Goal: Task Accomplishment & Management: Manage account settings

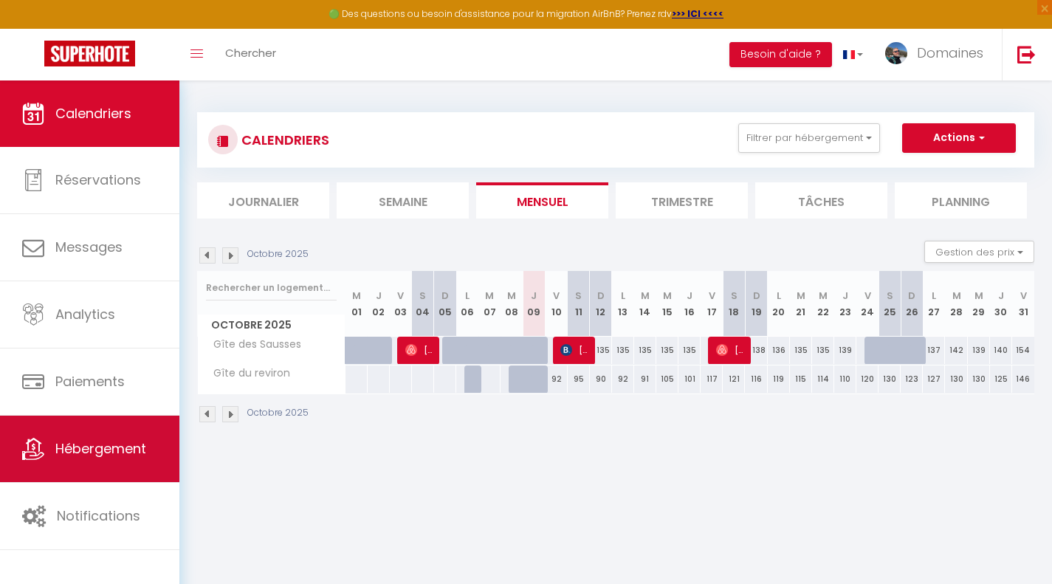
click at [100, 461] on link "Hébergement" at bounding box center [89, 449] width 179 height 66
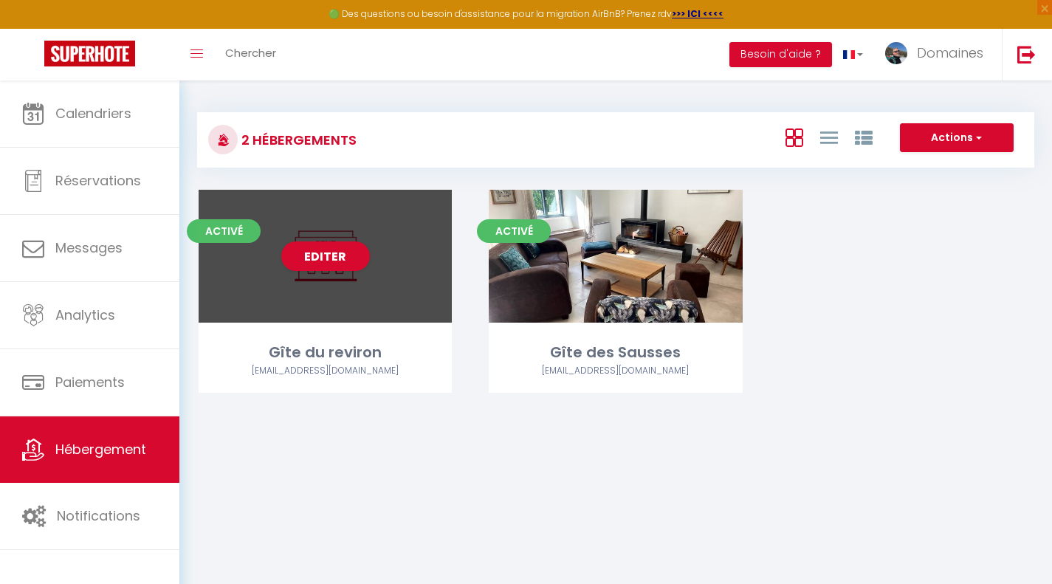
click at [357, 357] on div "Gîte du reviron" at bounding box center [325, 352] width 253 height 23
select select "3"
select select "2"
select select "1"
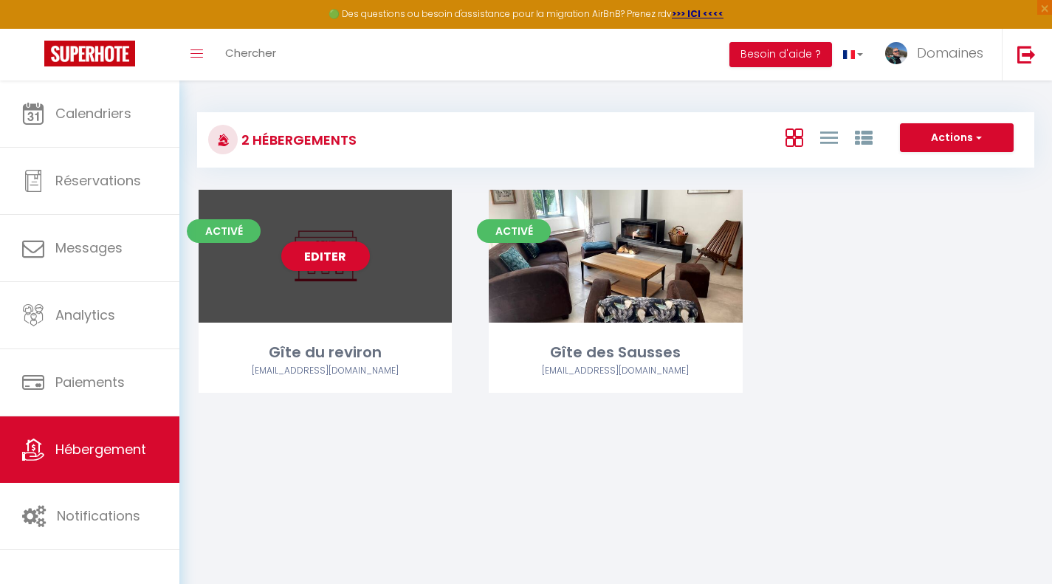
select select "28"
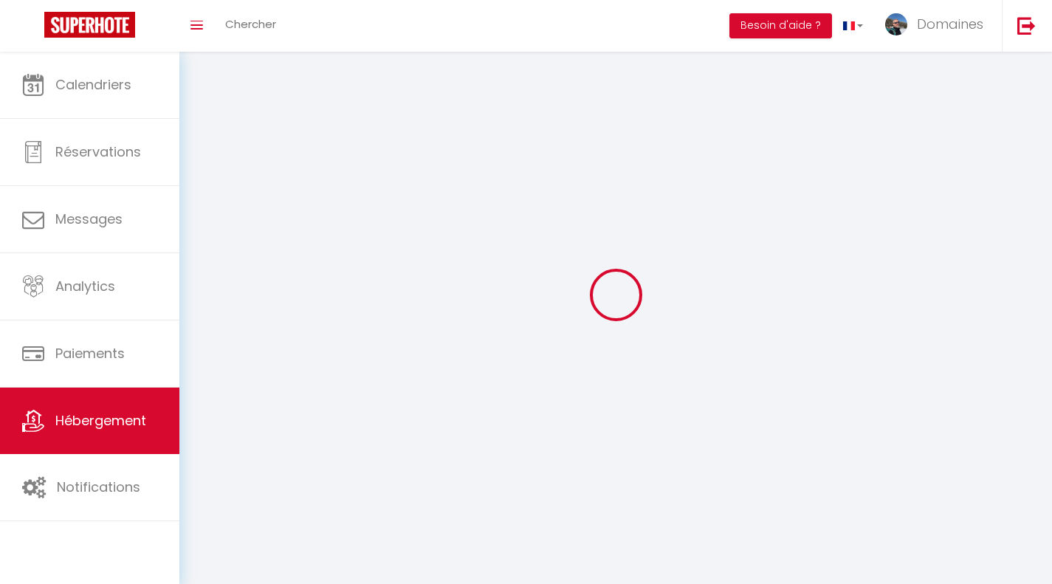
select select
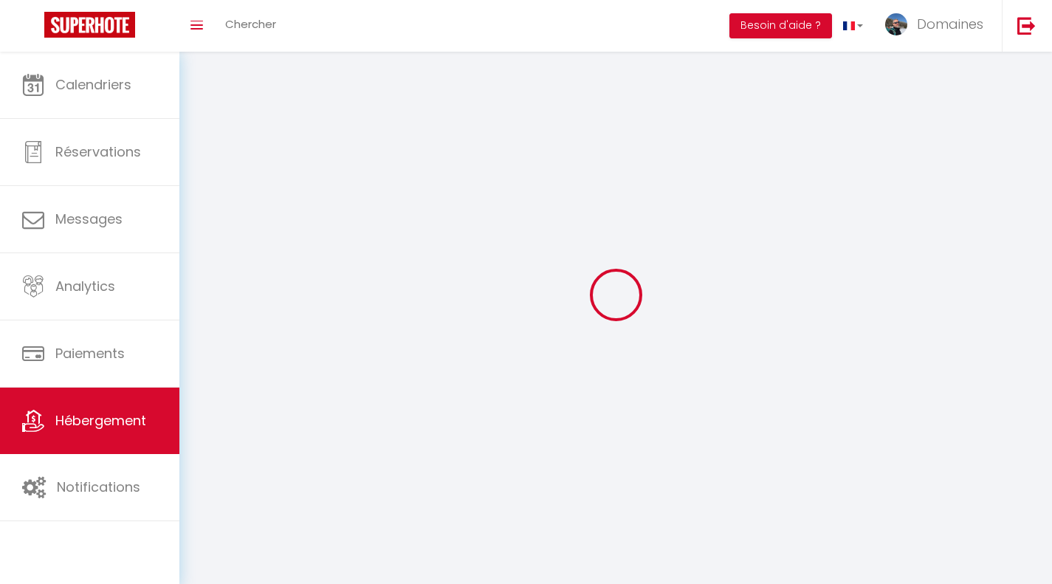
checkbox input "false"
select select
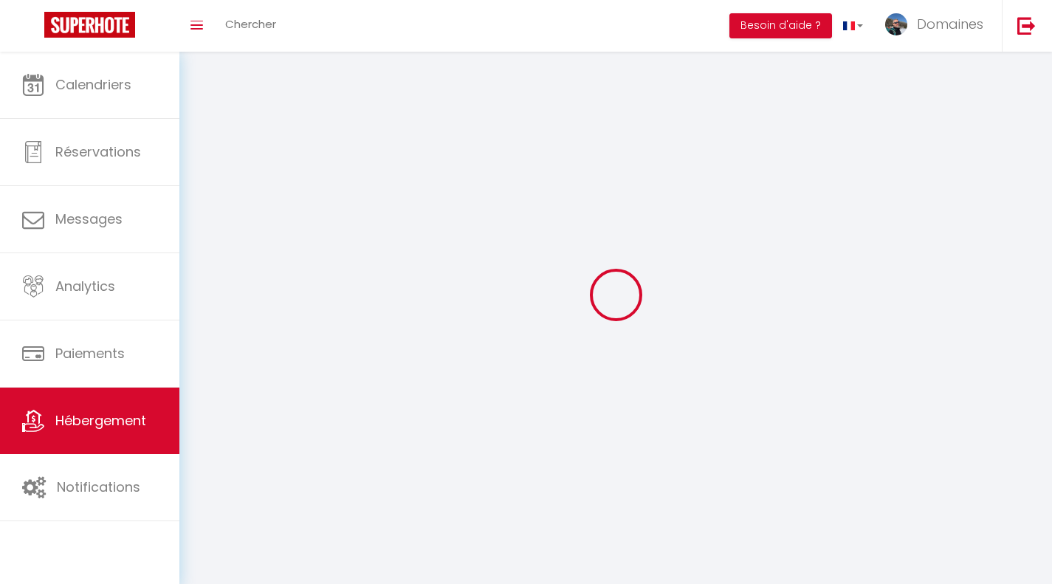
select select
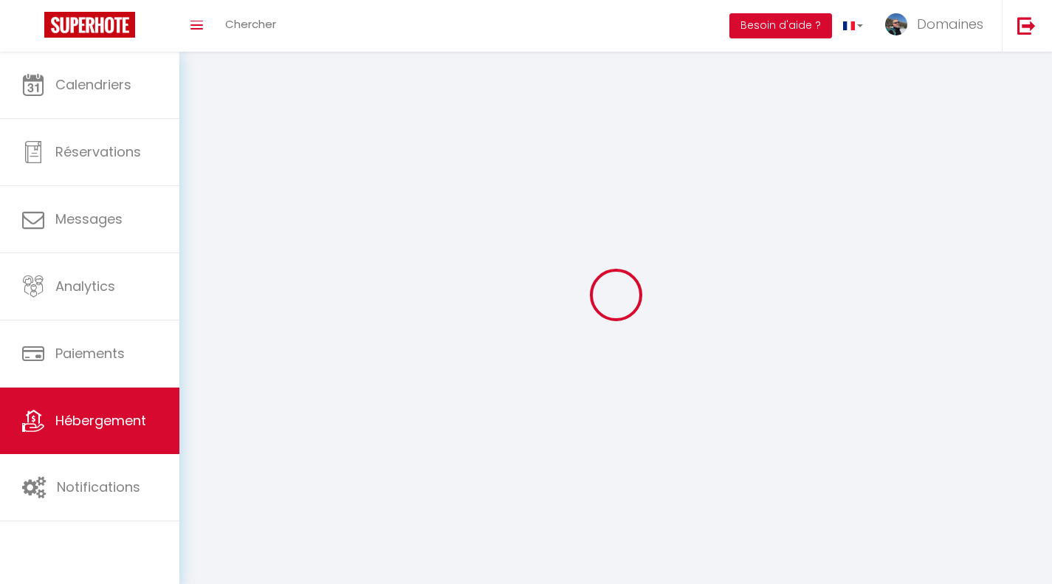
select select
checkbox input "false"
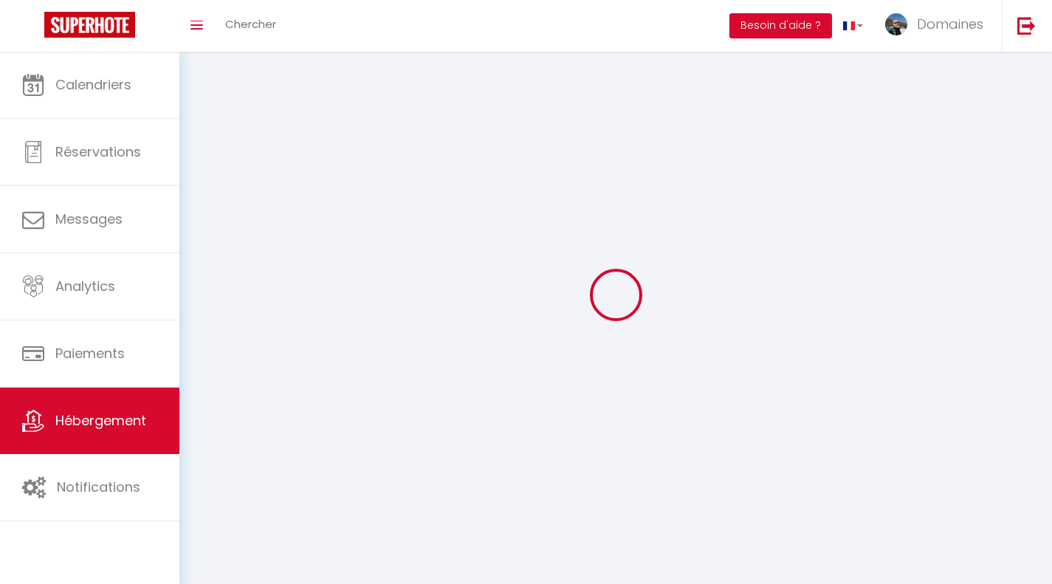
select select
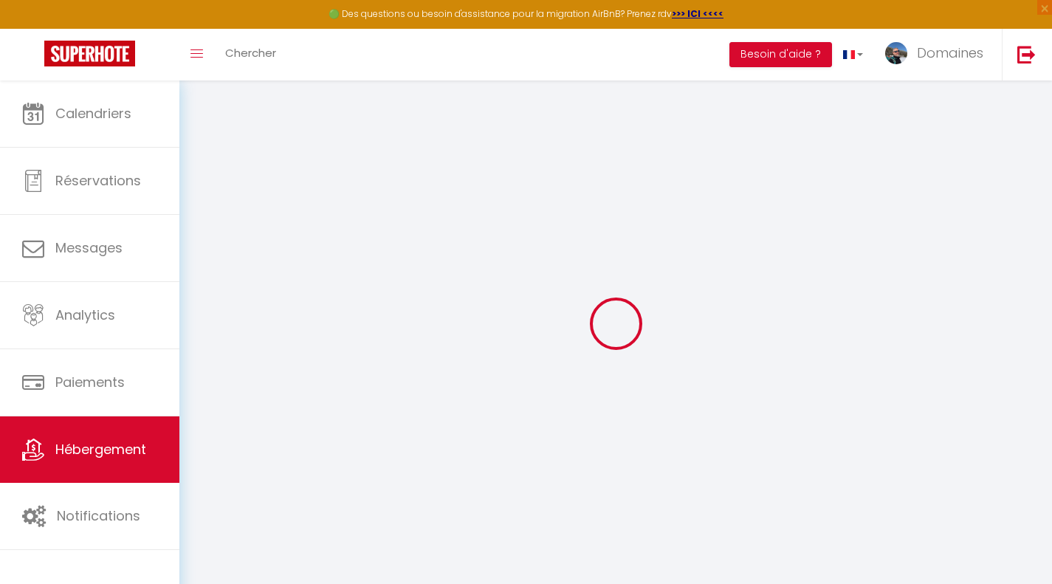
select select
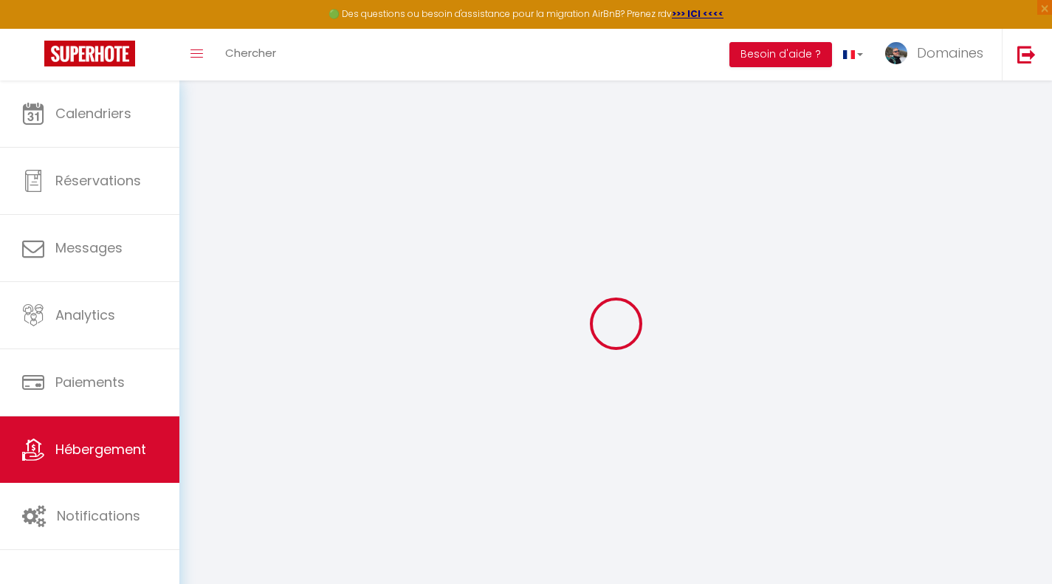
select select
checkbox input "false"
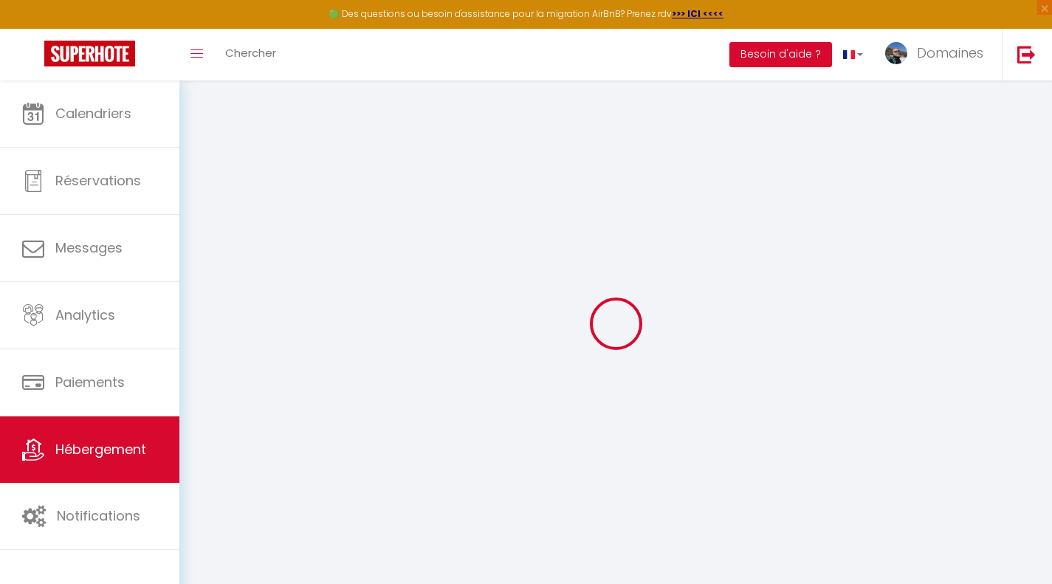
select select
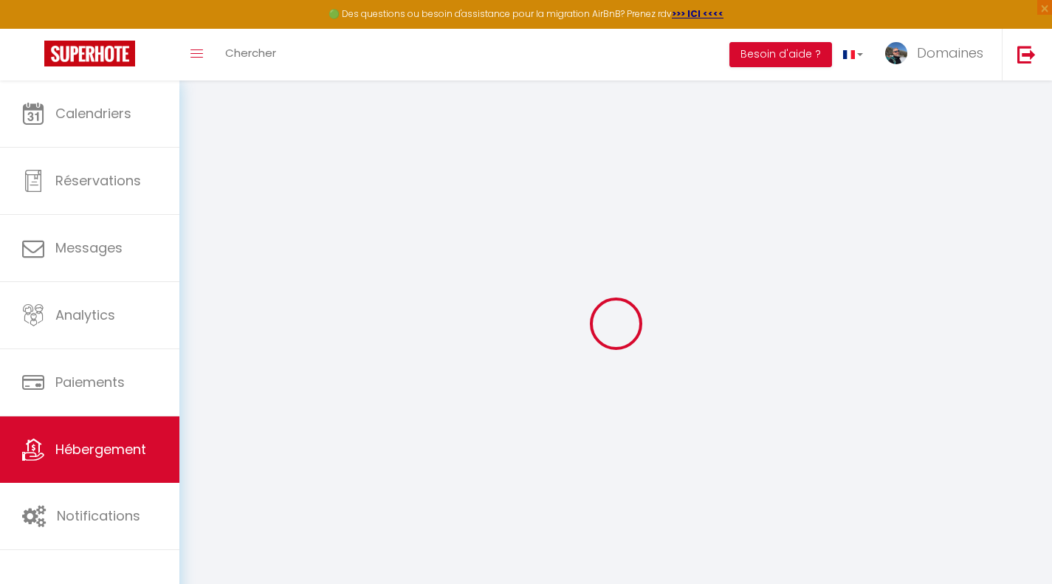
select select
checkbox input "false"
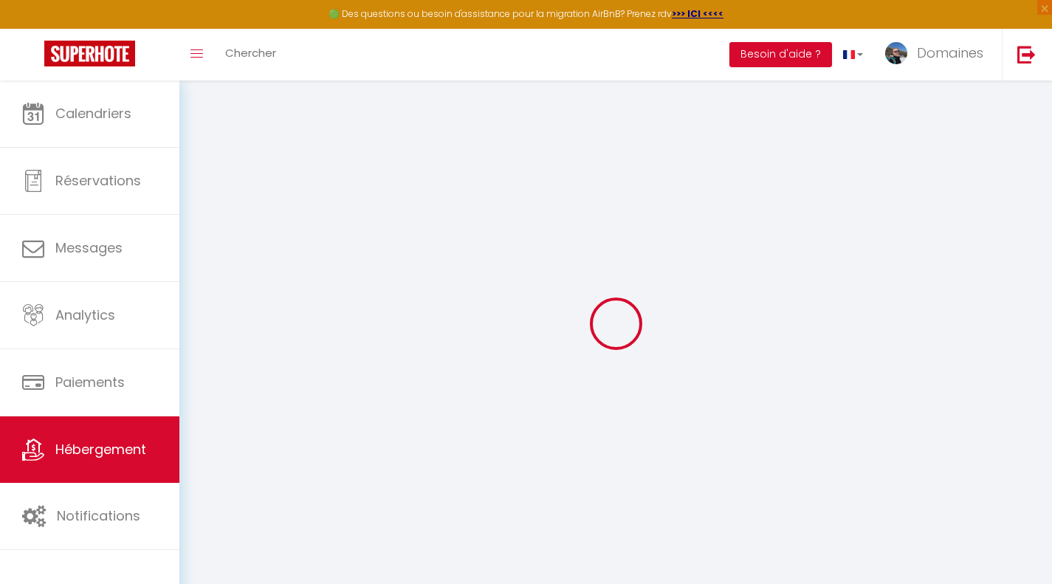
checkbox input "false"
select select
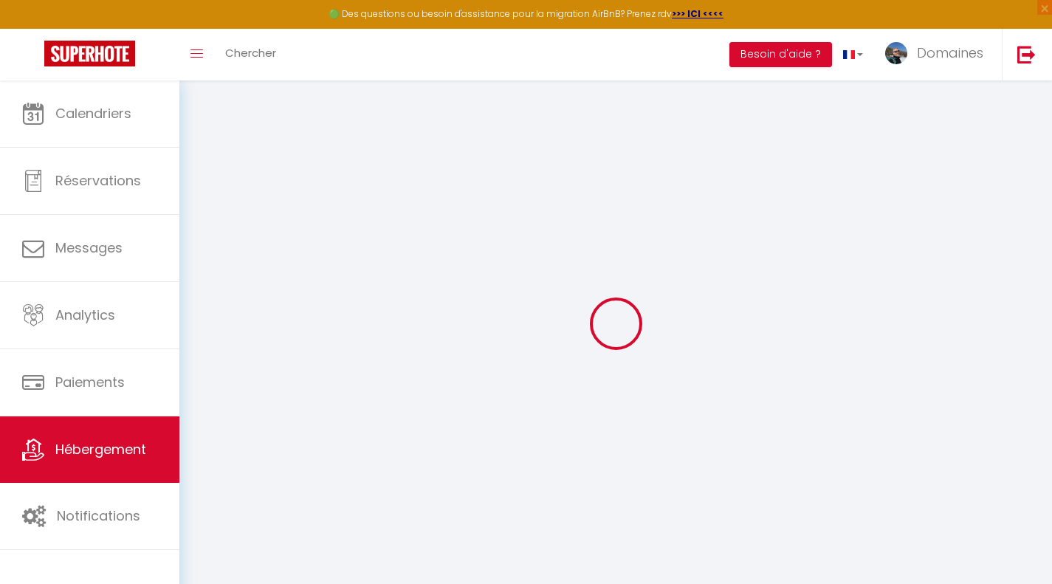
select select
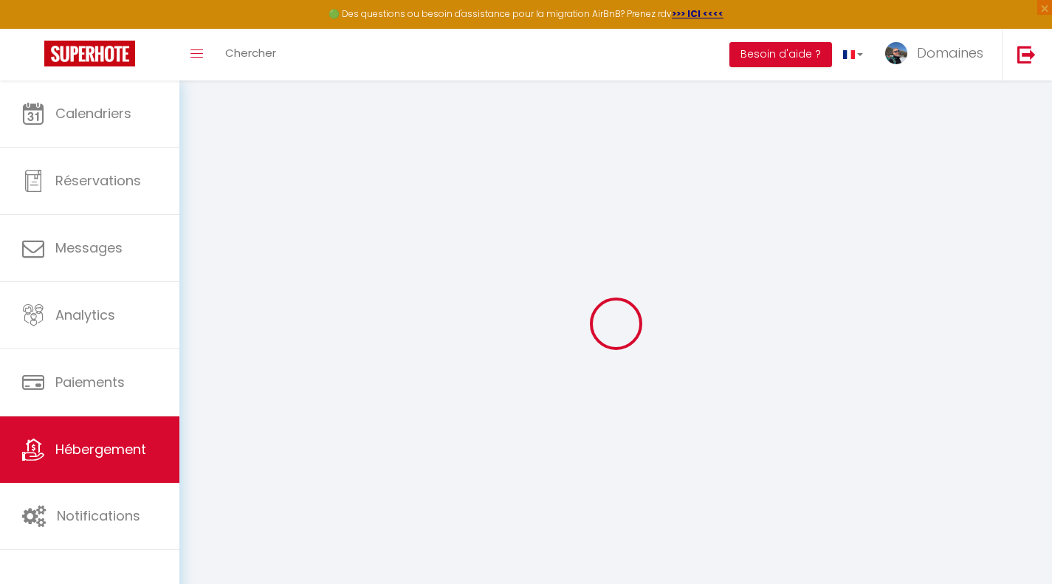
checkbox input "false"
select select
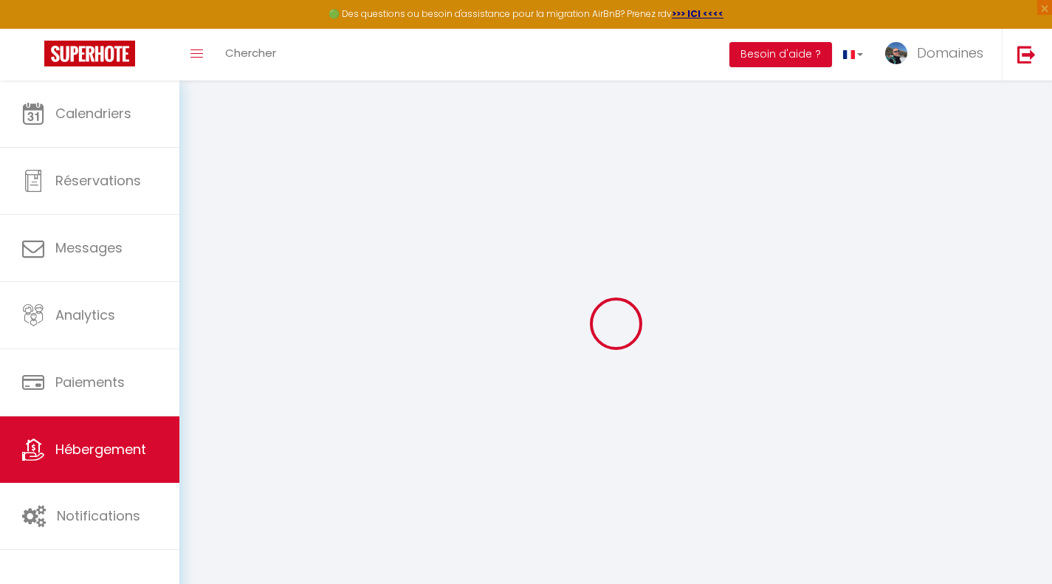
select select
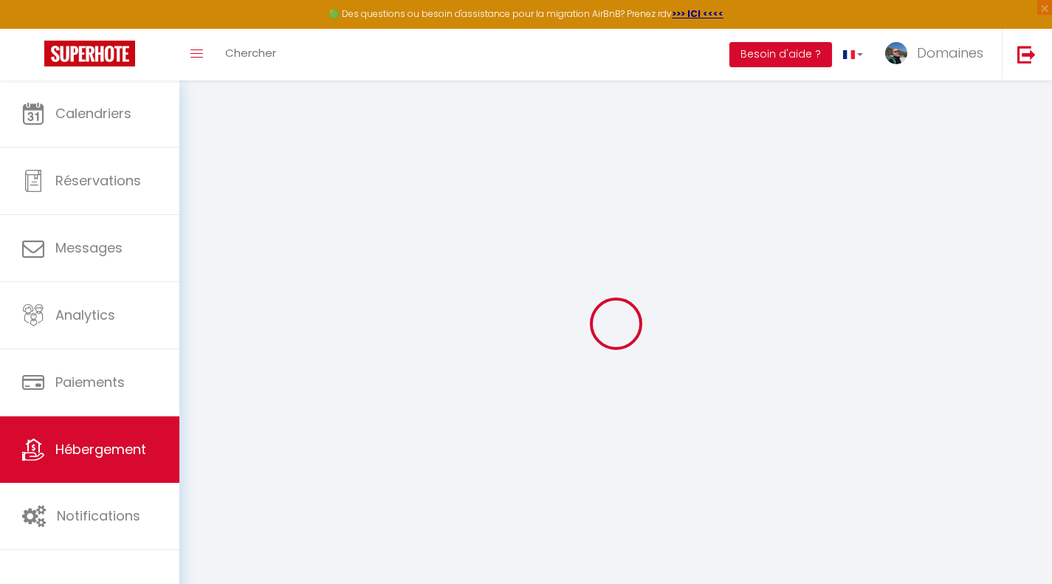
select select
checkbox input "false"
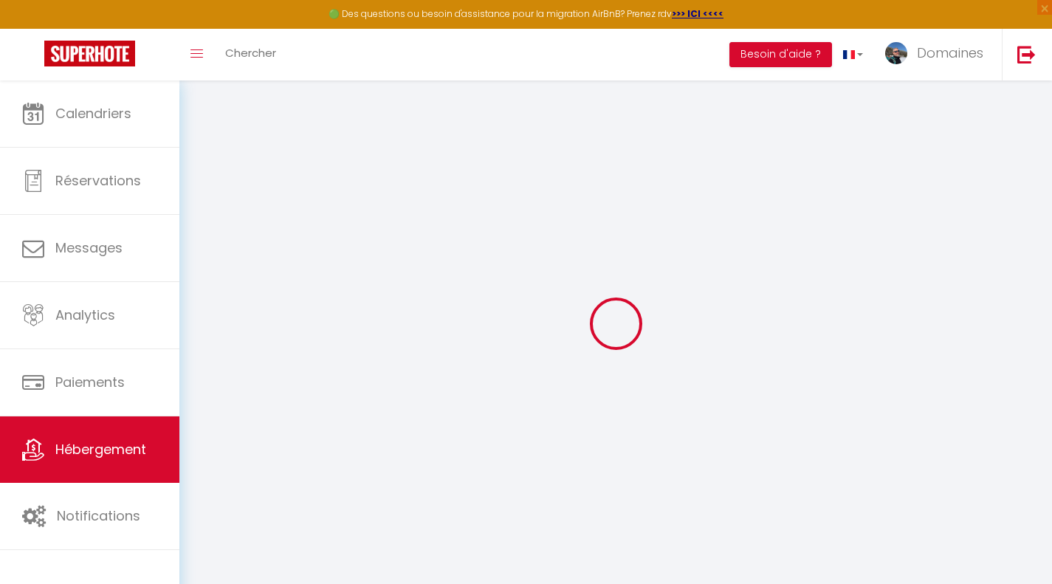
checkbox input "false"
select select
type input "Gîte du reviron"
type input "SCI"
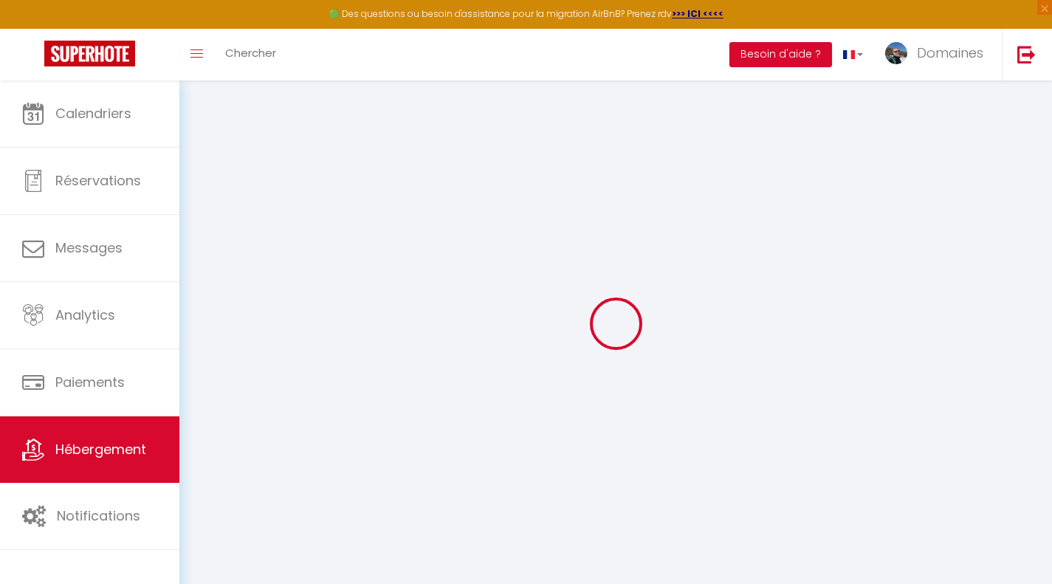
type input "Les Chicoulous"
type input "[STREET_ADDRESS]"
type input "26200"
type input "Montélimar"
select select "5"
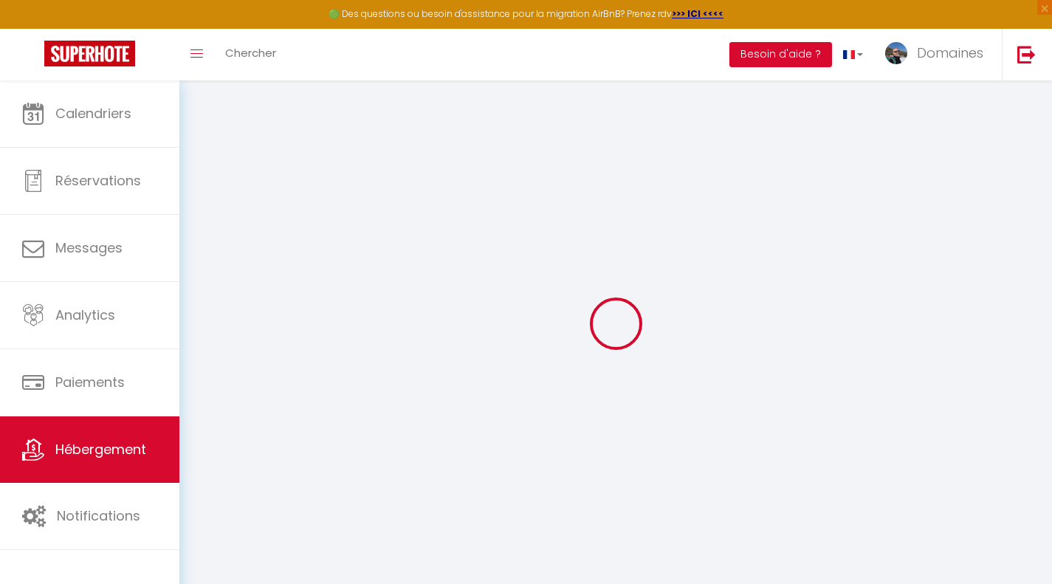
select select "4"
select select "2"
type input "90"
type input "60"
type input "200"
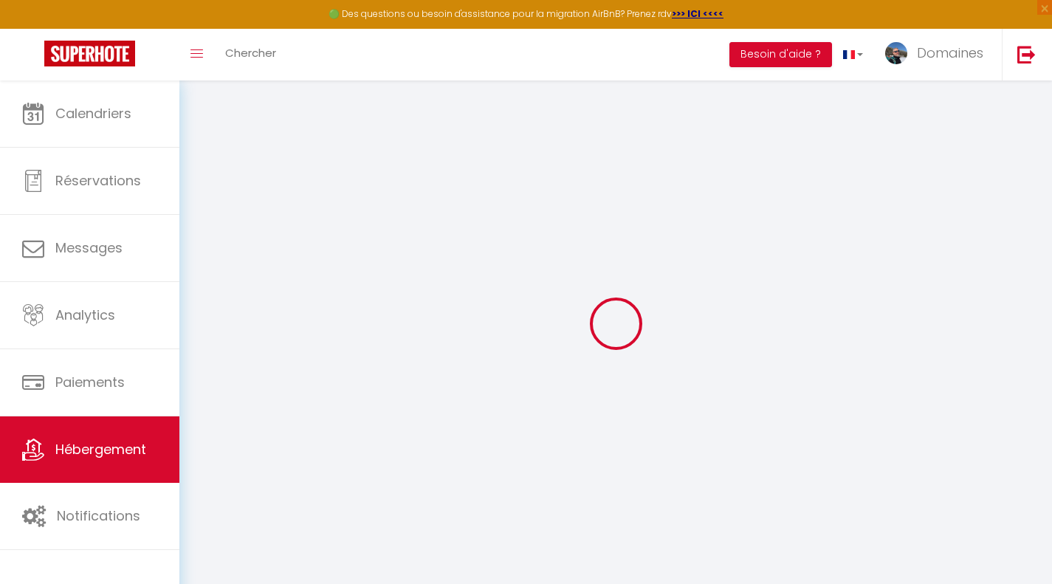
type input "20"
select select
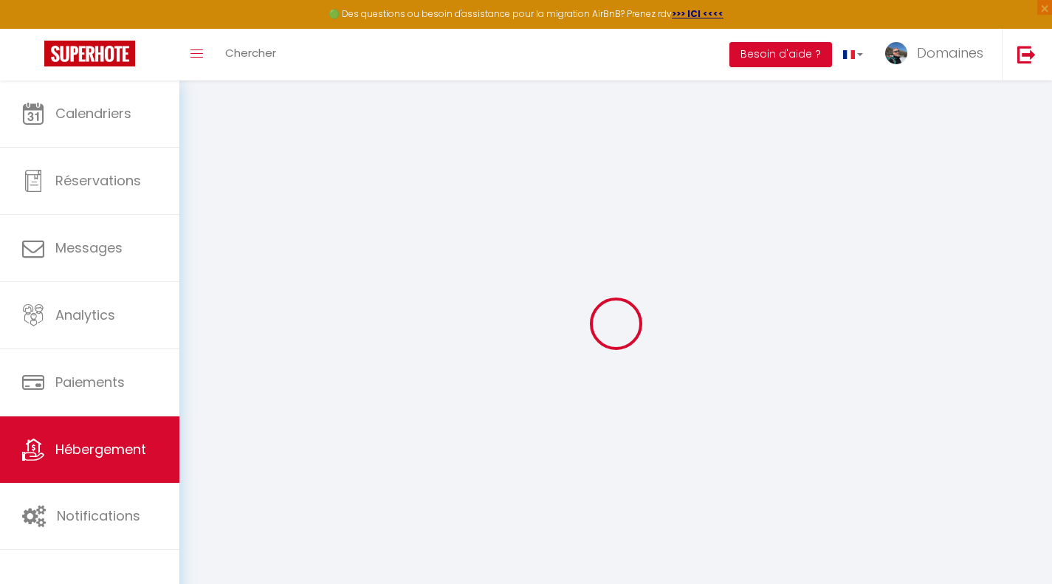
select select
type input "[STREET_ADDRESS]"
type input "26410"
type input "Châtillon en Diois"
type input "[EMAIL_ADDRESS][DOMAIN_NAME]"
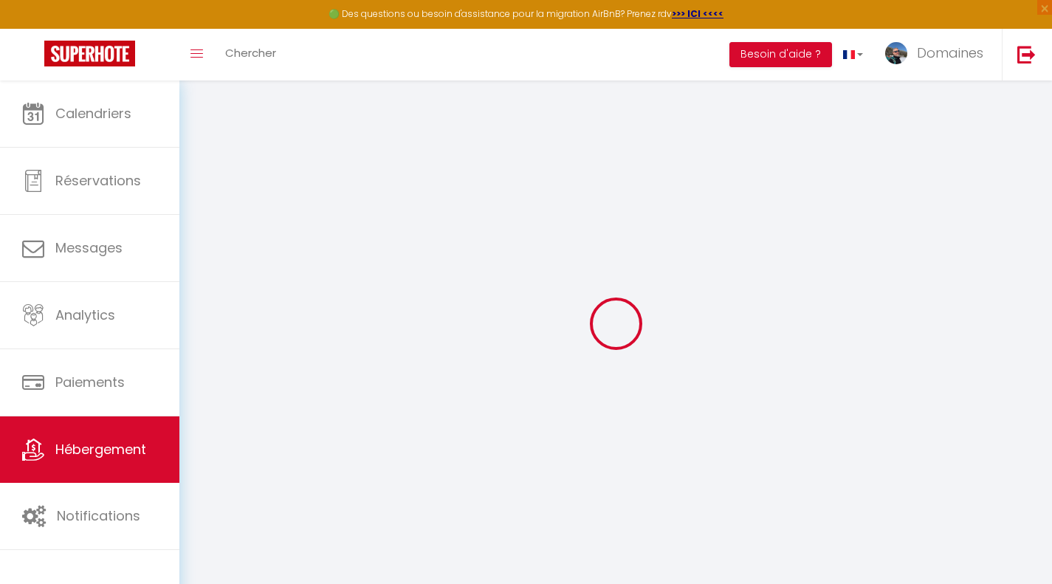
select select
checkbox input "false"
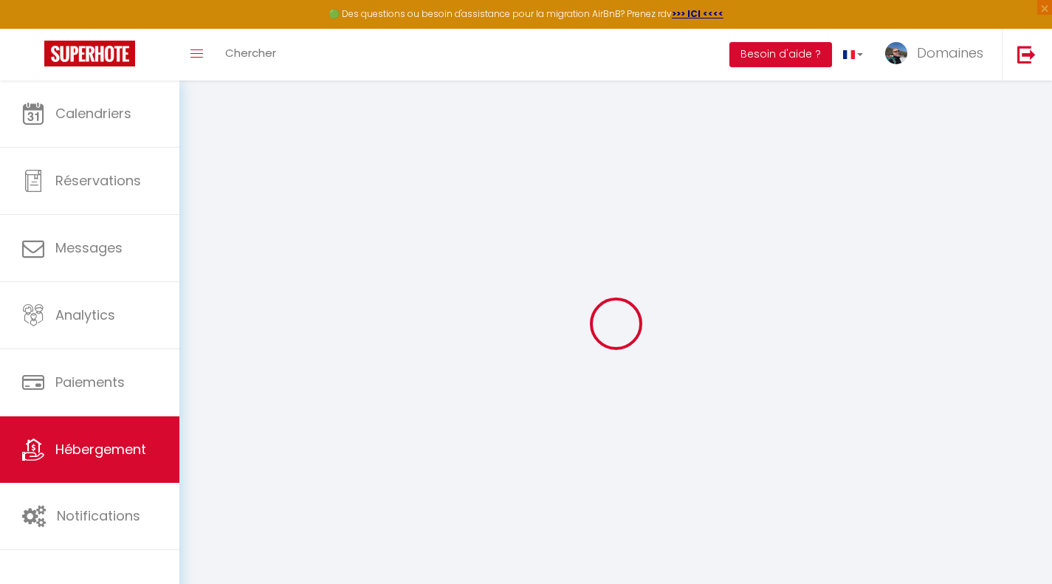
type input "80"
type input "50"
type input "0"
select select
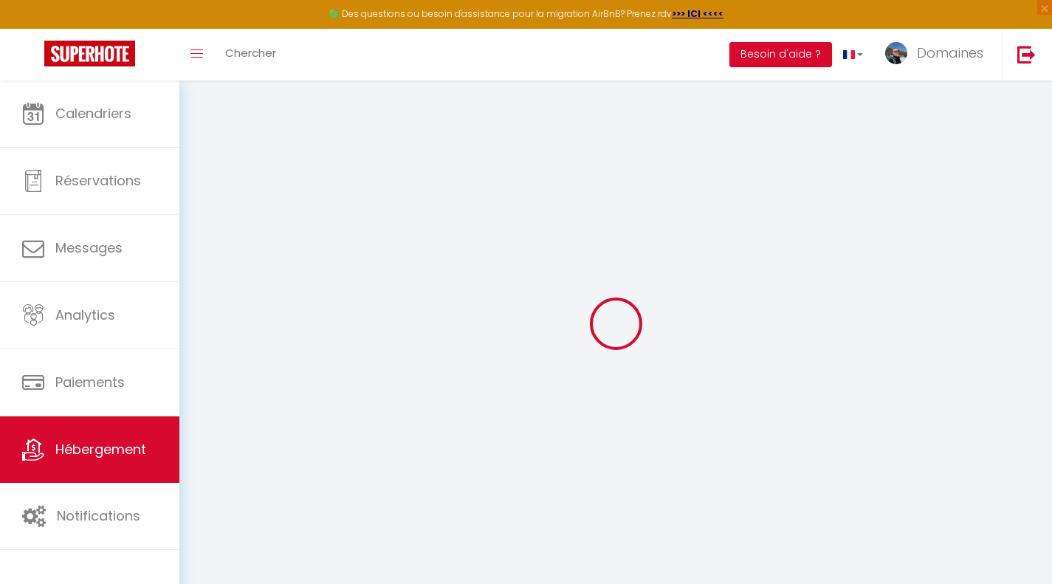
select select
checkbox input "false"
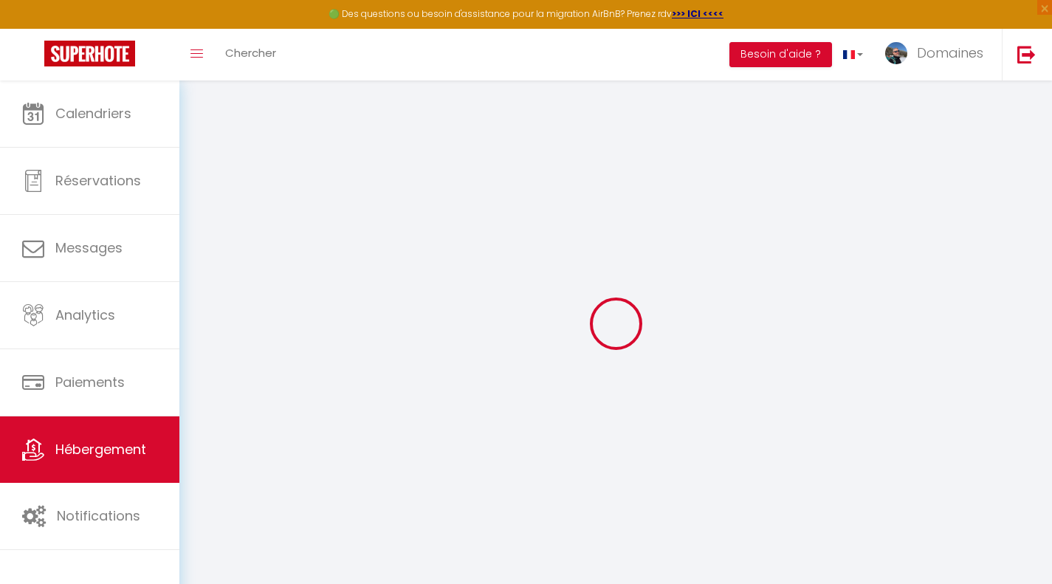
checkbox input "false"
select select
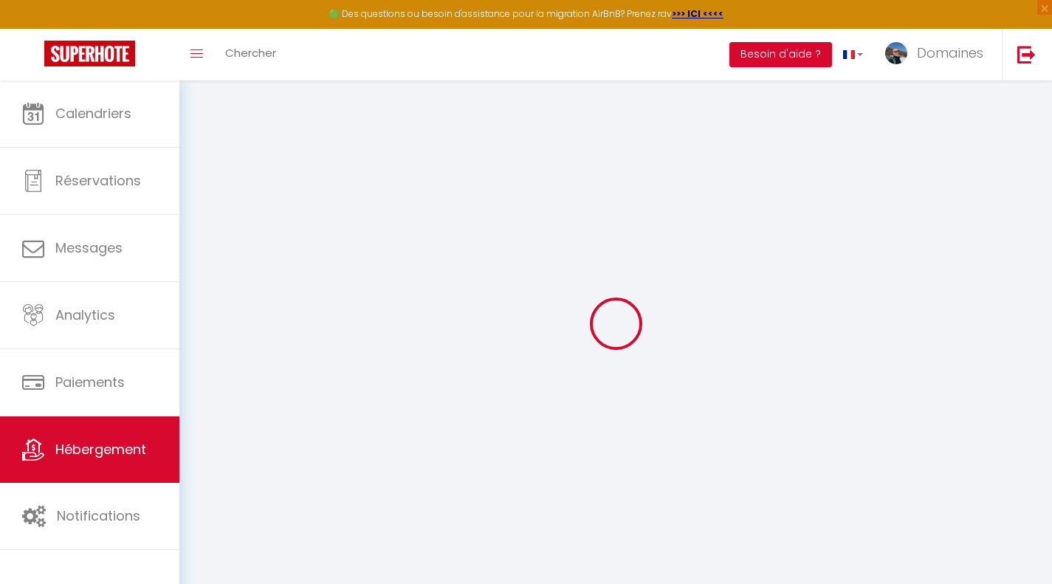
select select
checkbox input "false"
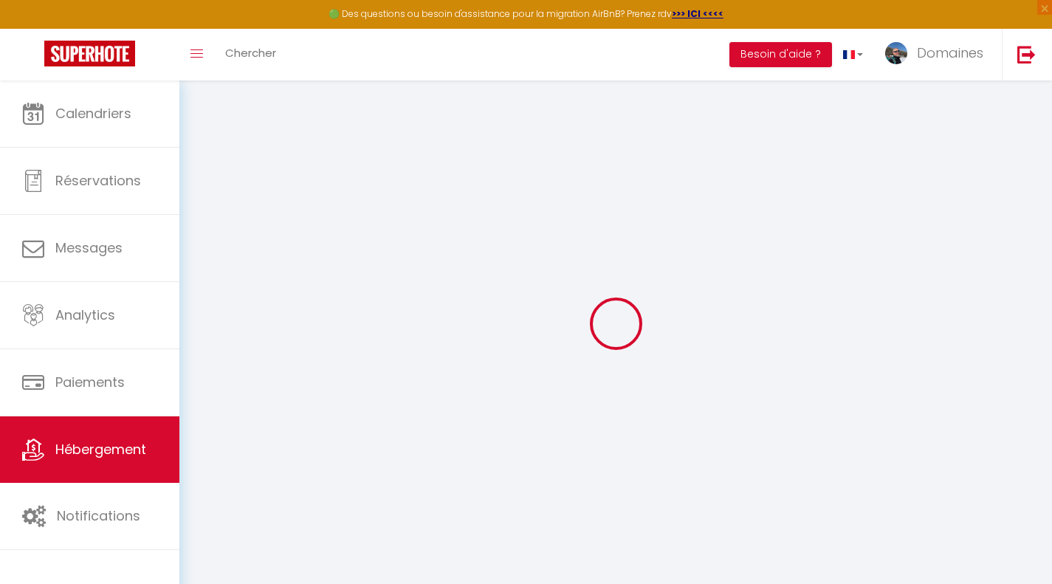
checkbox input "false"
select select
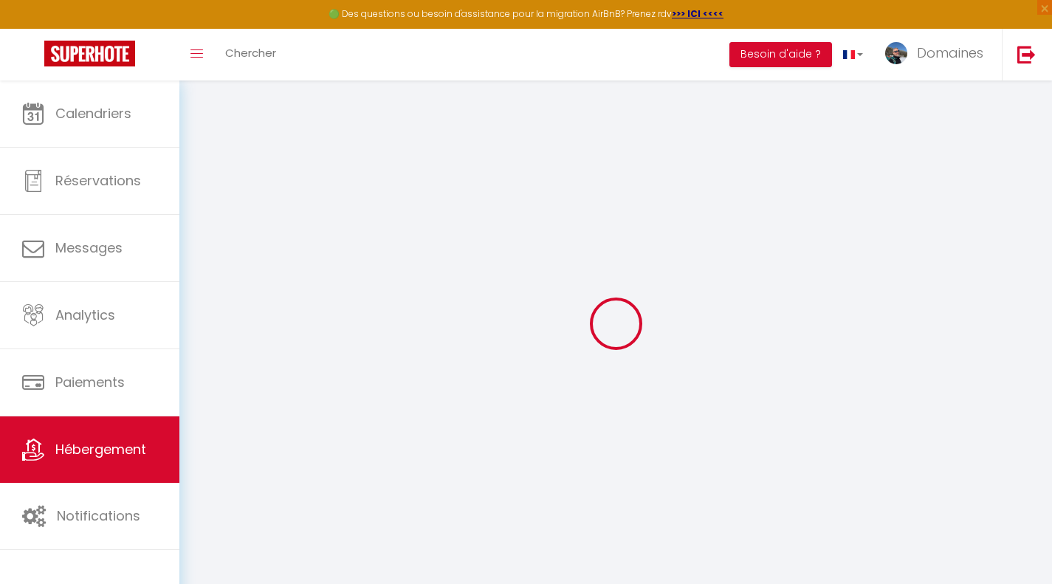
select select
checkbox input "false"
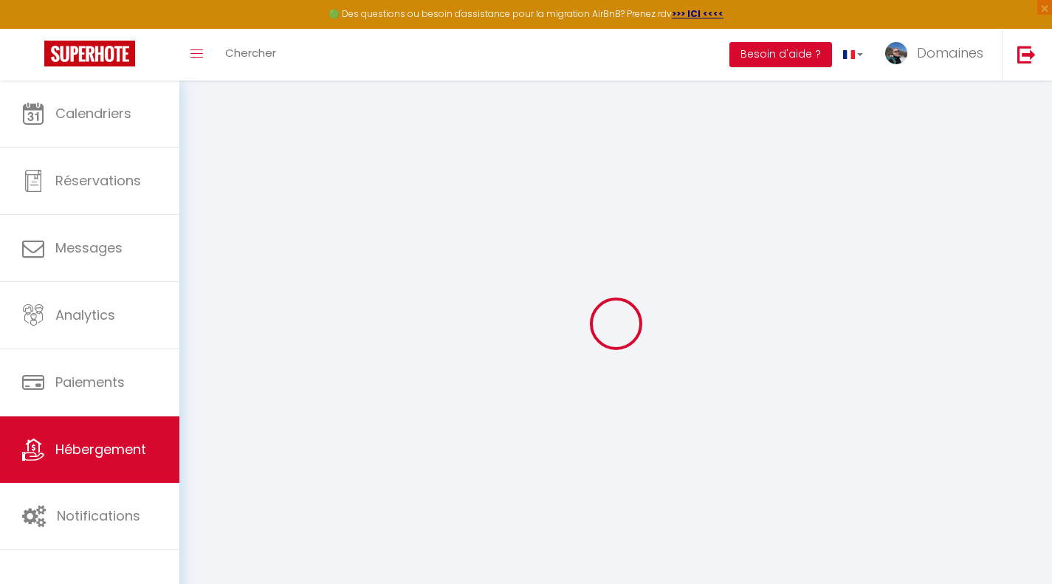
checkbox input "false"
select select
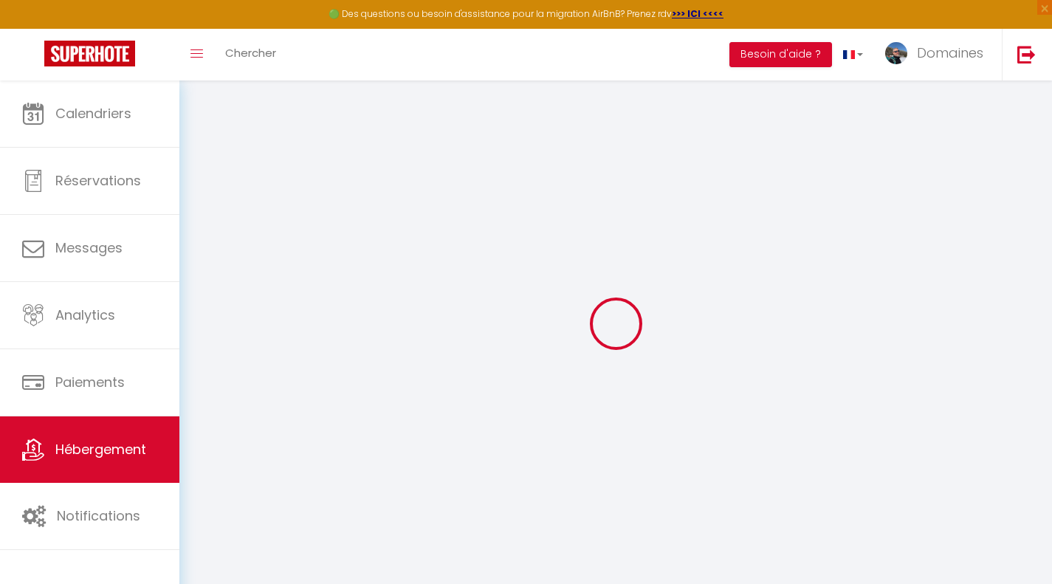
select select
checkbox input "false"
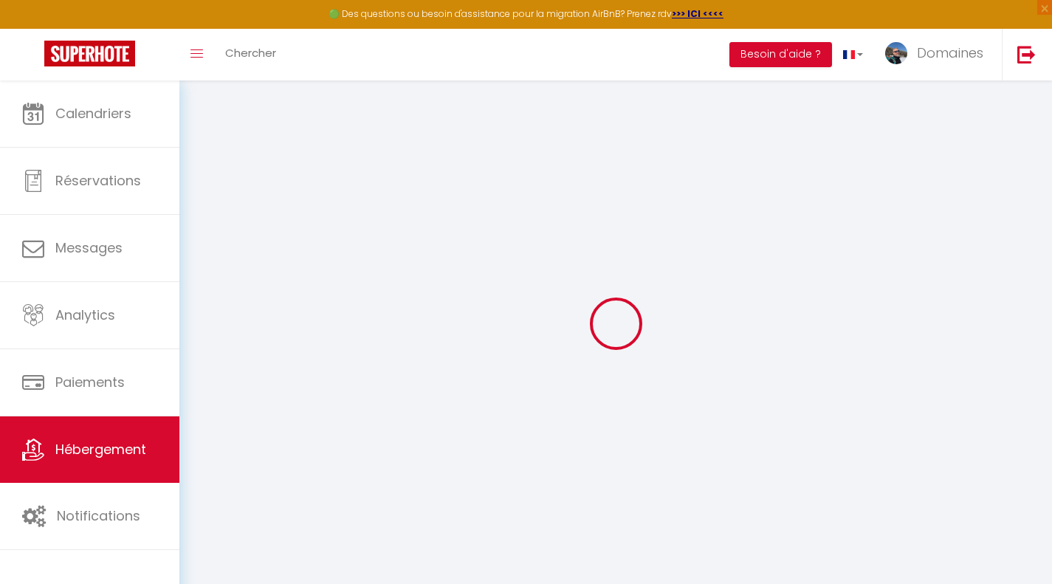
checkbox input "false"
select select
checkbox input "false"
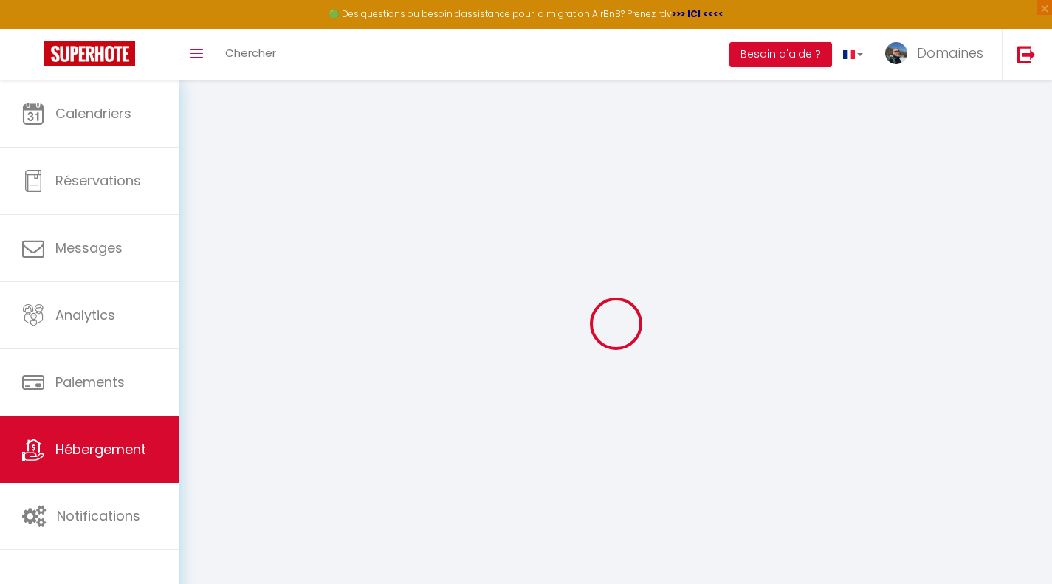
checkbox input "false"
select select "16:00"
select select "23:45"
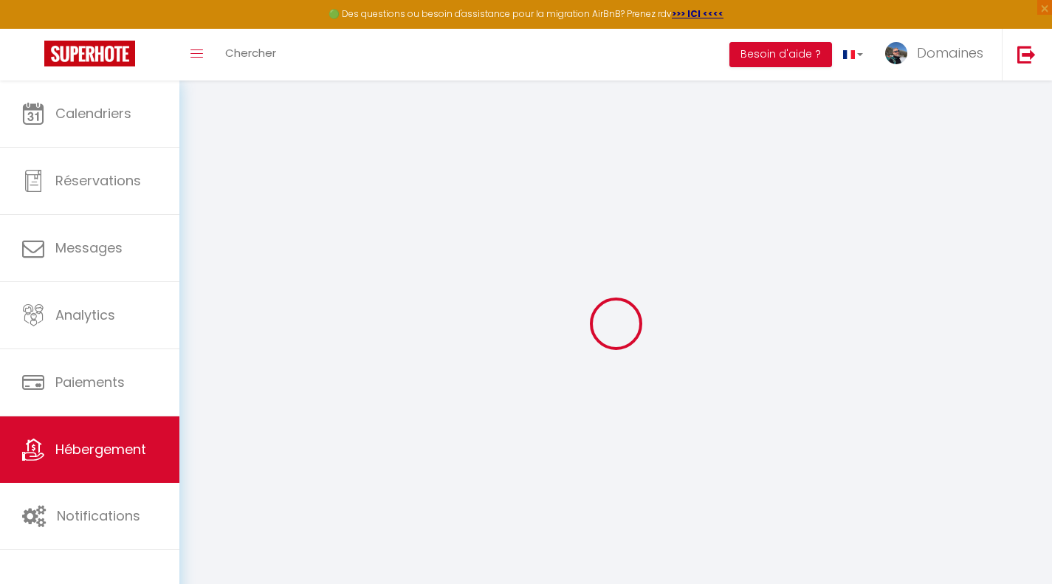
select select "11:00"
select select "30"
select select "120"
select select
checkbox input "false"
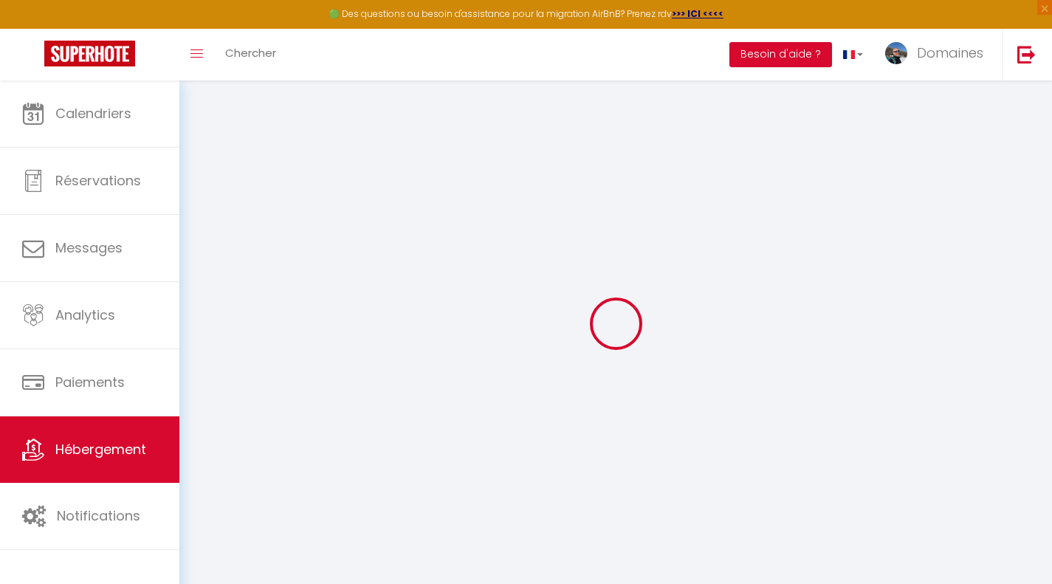
checkbox input "false"
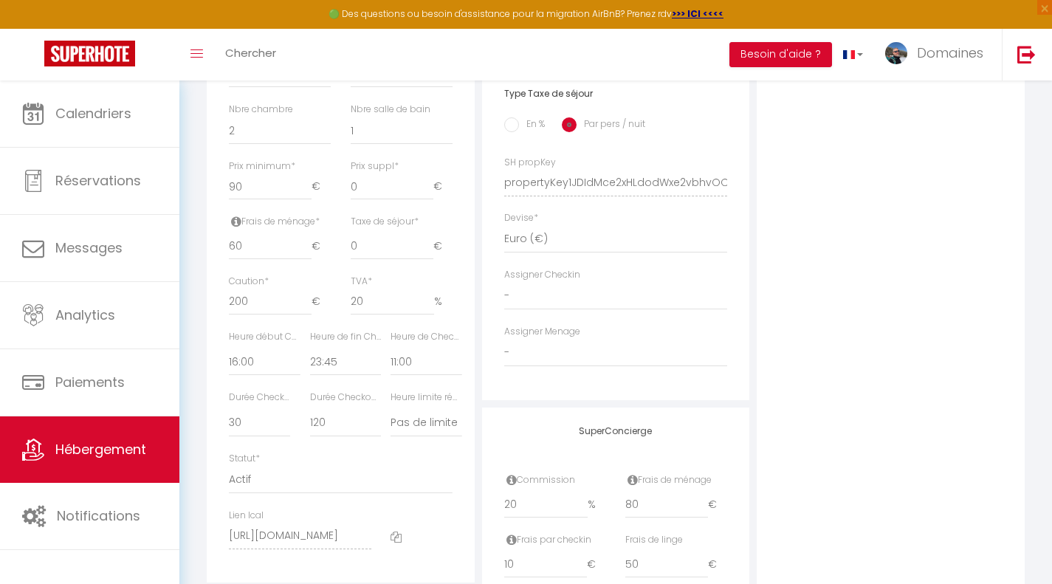
scroll to position [727, 0]
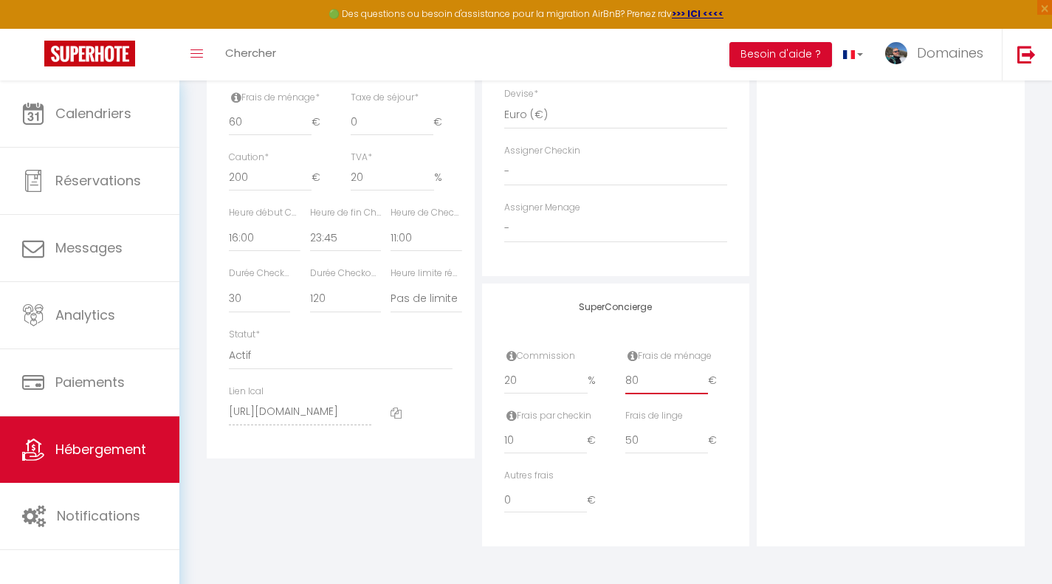
click at [642, 382] on input "80" at bounding box center [666, 381] width 83 height 27
click at [703, 384] on input "80" at bounding box center [666, 381] width 83 height 27
type input "79"
select select
checkbox input "false"
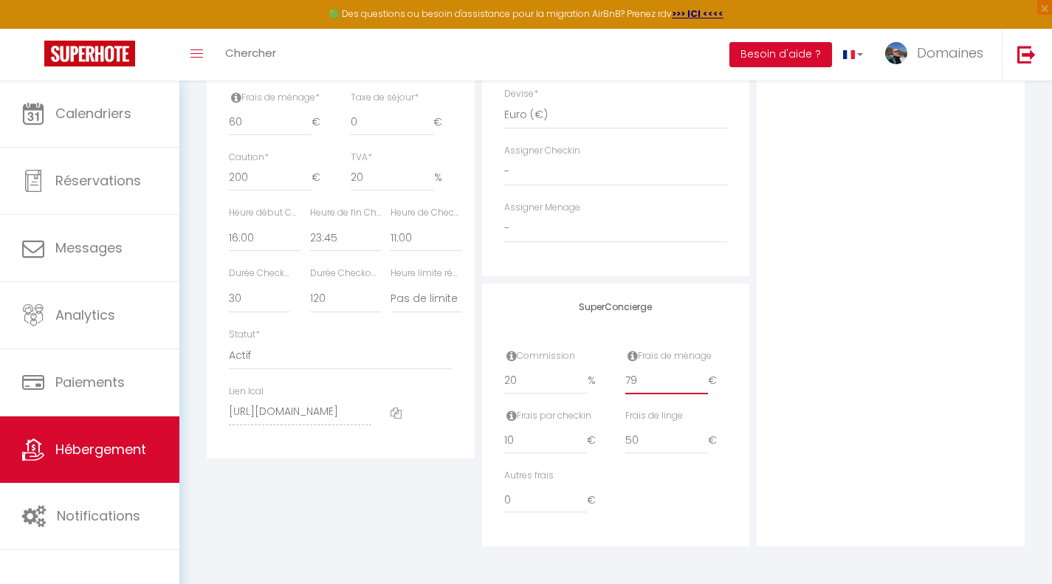
checkbox input "false"
click at [703, 384] on input "79" at bounding box center [666, 381] width 83 height 27
type input "78"
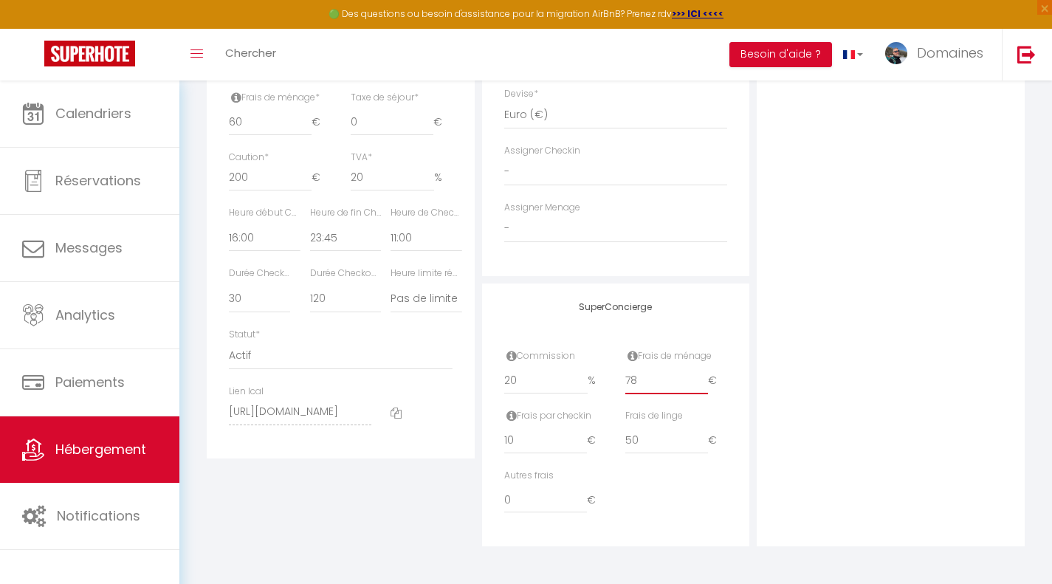
select select
checkbox input "false"
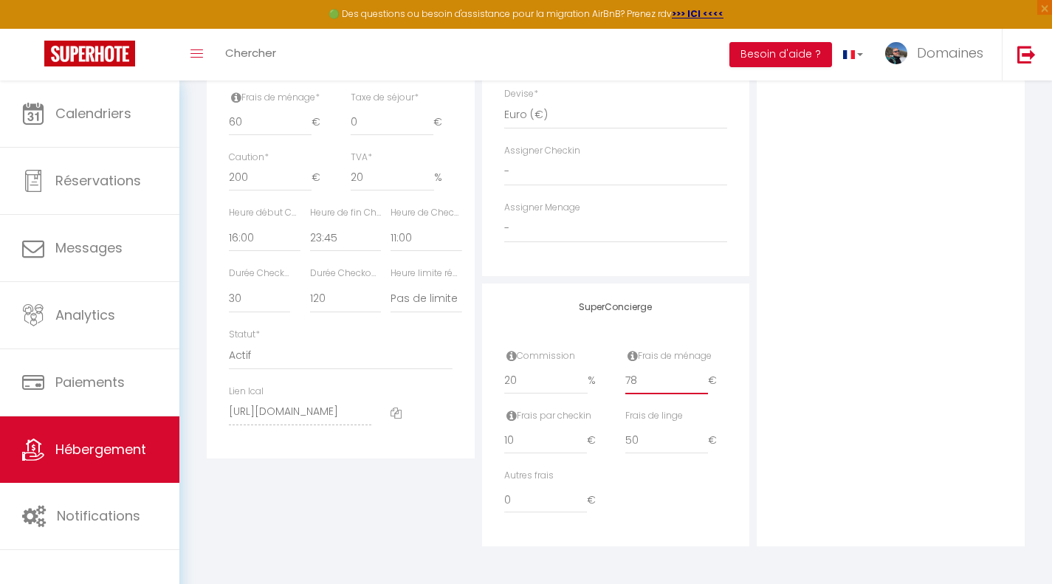
click at [703, 384] on input "78" at bounding box center [666, 381] width 83 height 27
drag, startPoint x: 649, startPoint y: 383, endPoint x: 620, endPoint y: 384, distance: 28.8
click at [620, 384] on div "Frais de ménage 78 €" at bounding box center [676, 379] width 121 height 60
type input "6"
select select
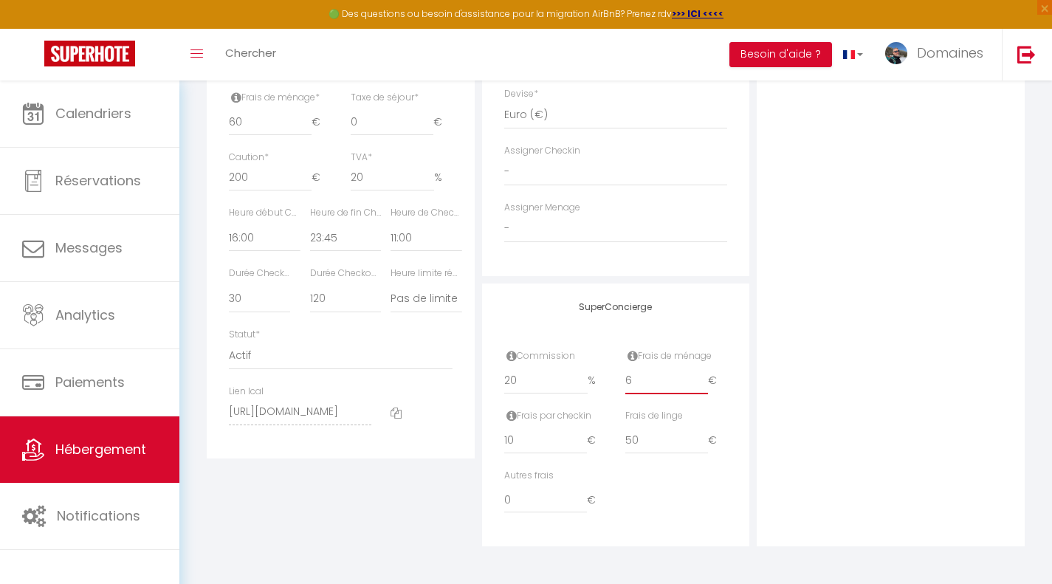
checkbox input "false"
type input "60"
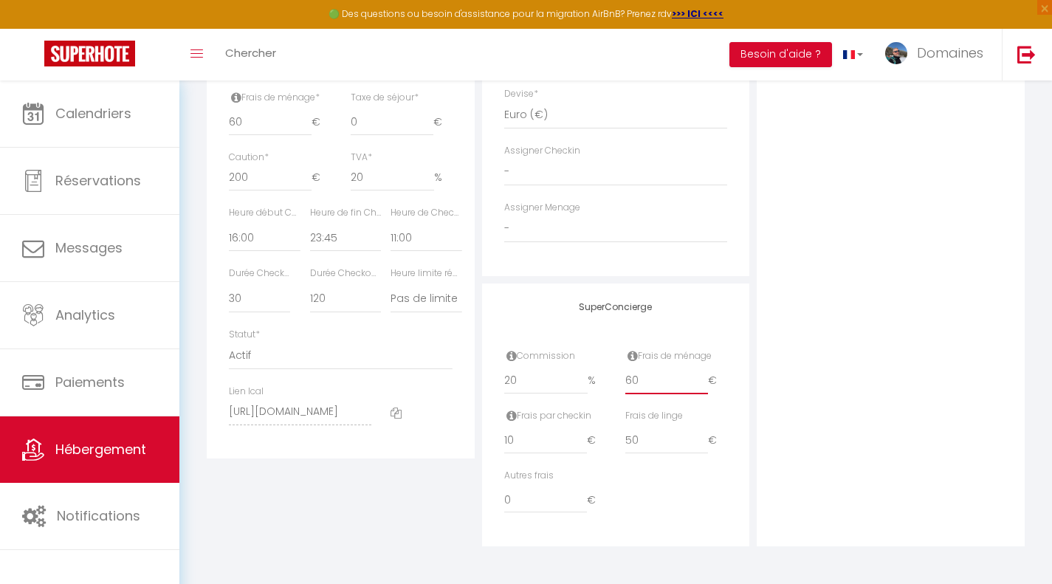
select select
checkbox input "false"
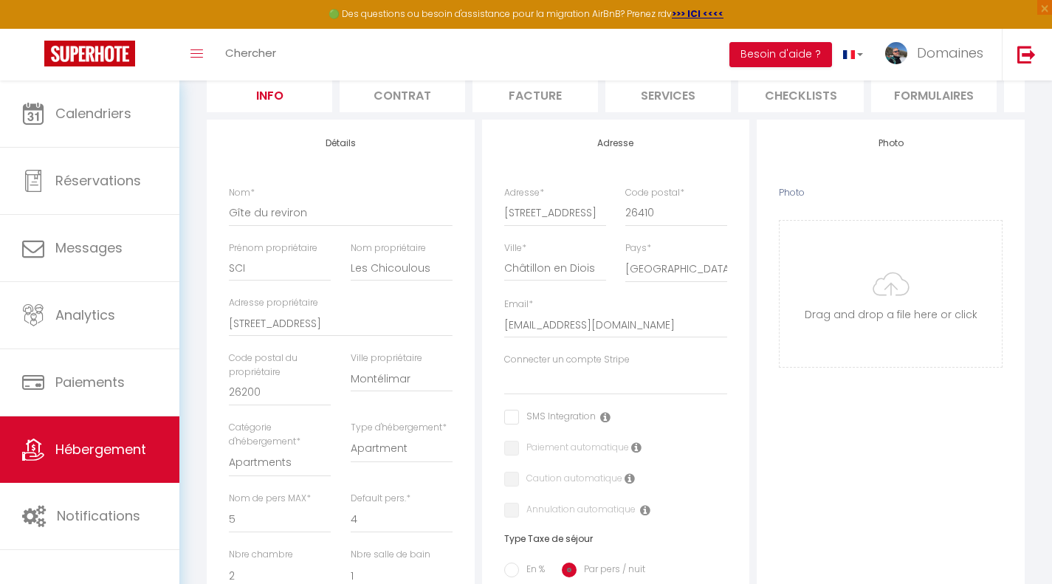
scroll to position [0, 0]
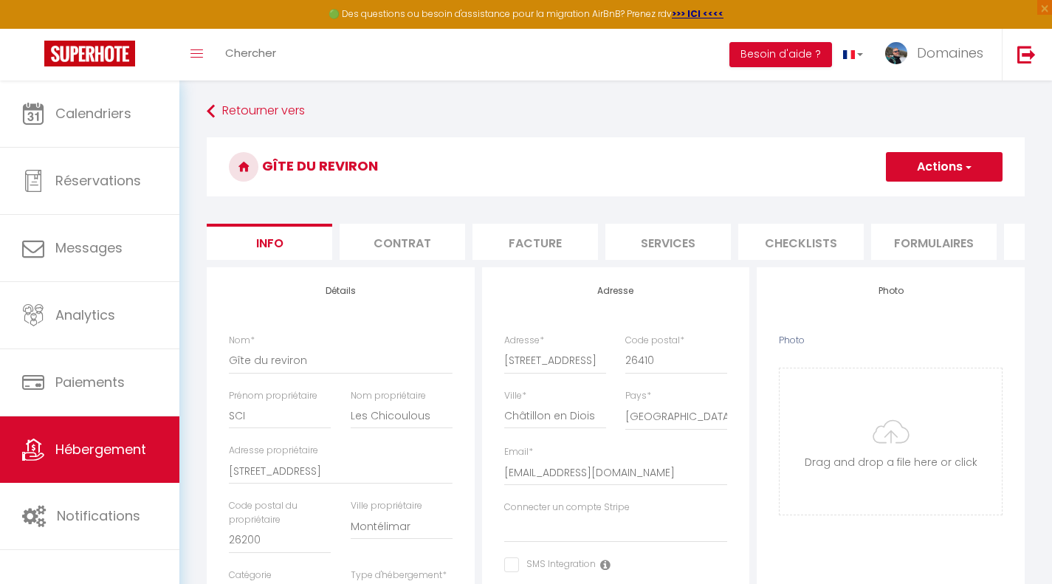
type input "60"
click at [928, 169] on button "Actions" at bounding box center [944, 167] width 117 height 30
click at [873, 202] on input "Enregistrer" at bounding box center [886, 199] width 55 height 15
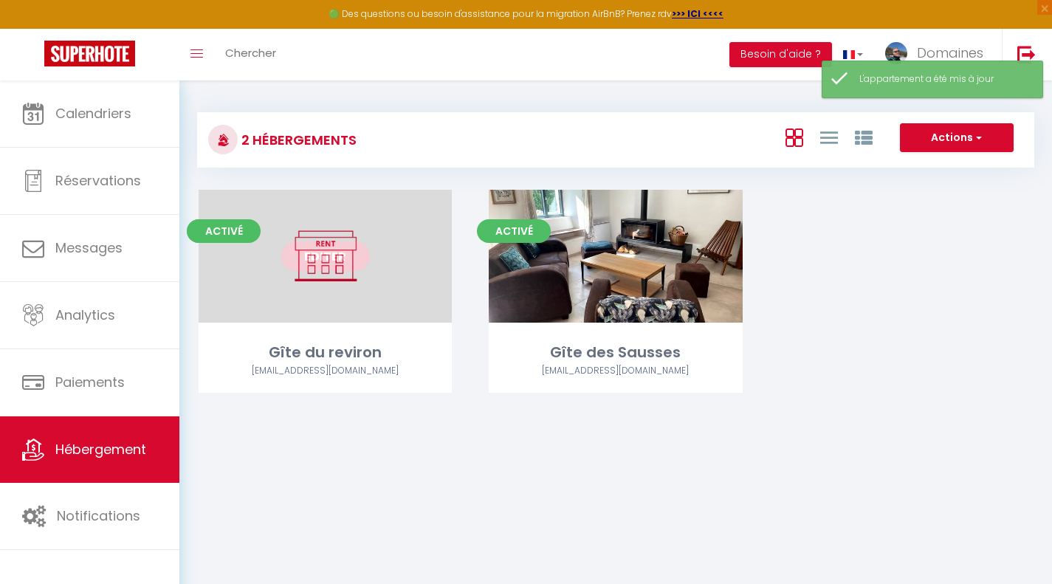
click at [354, 297] on div "Editer" at bounding box center [325, 256] width 253 height 133
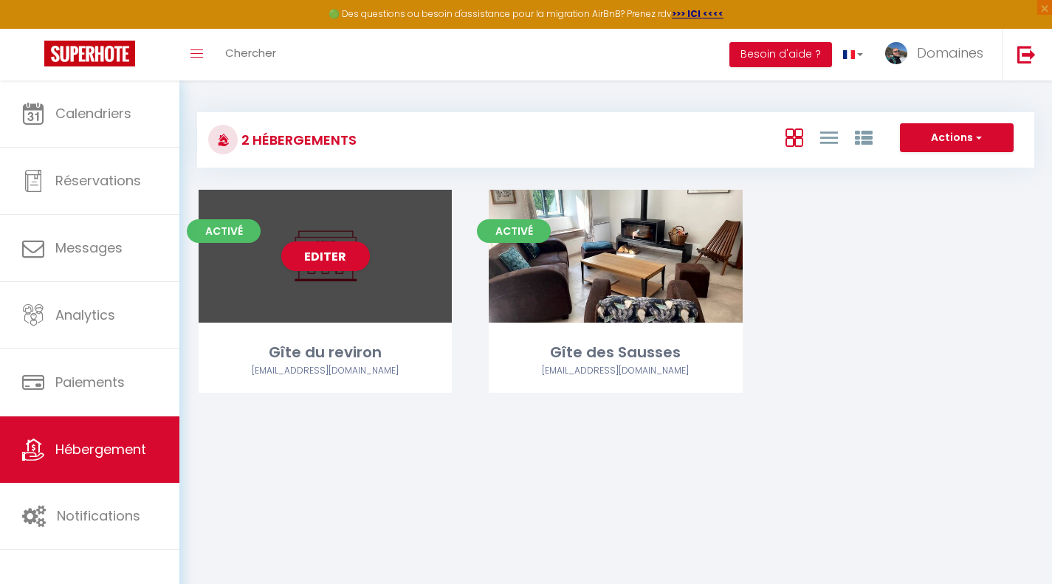
click at [367, 265] on div "Editer" at bounding box center [325, 256] width 253 height 133
select select "3"
select select "2"
select select "1"
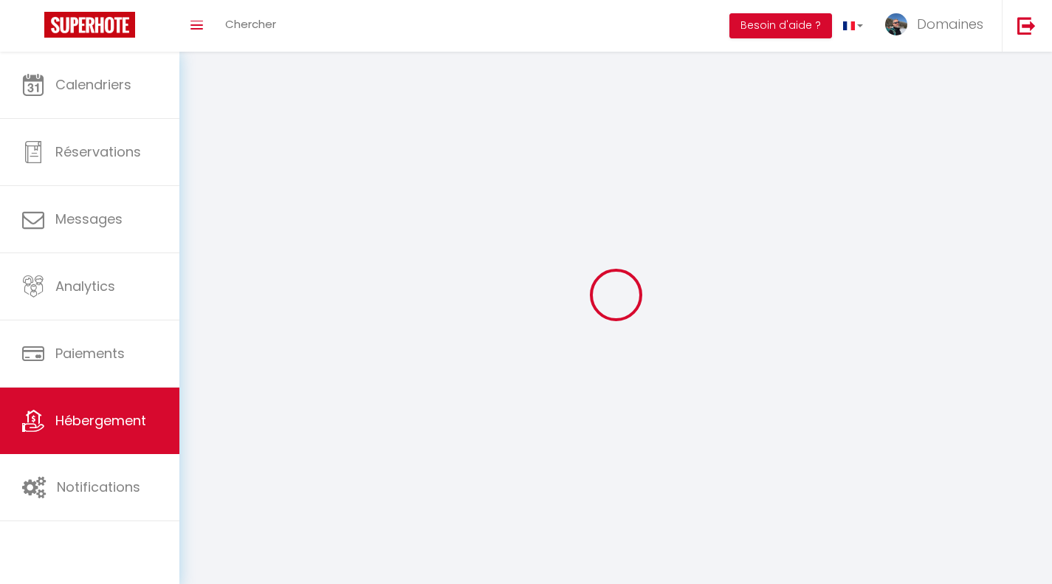
select select
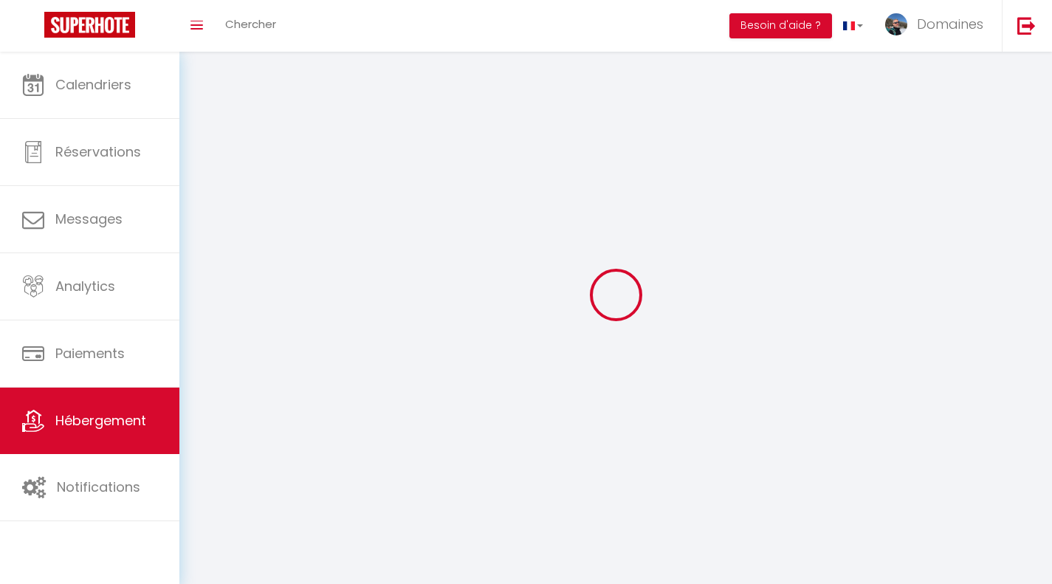
checkbox input "false"
select select
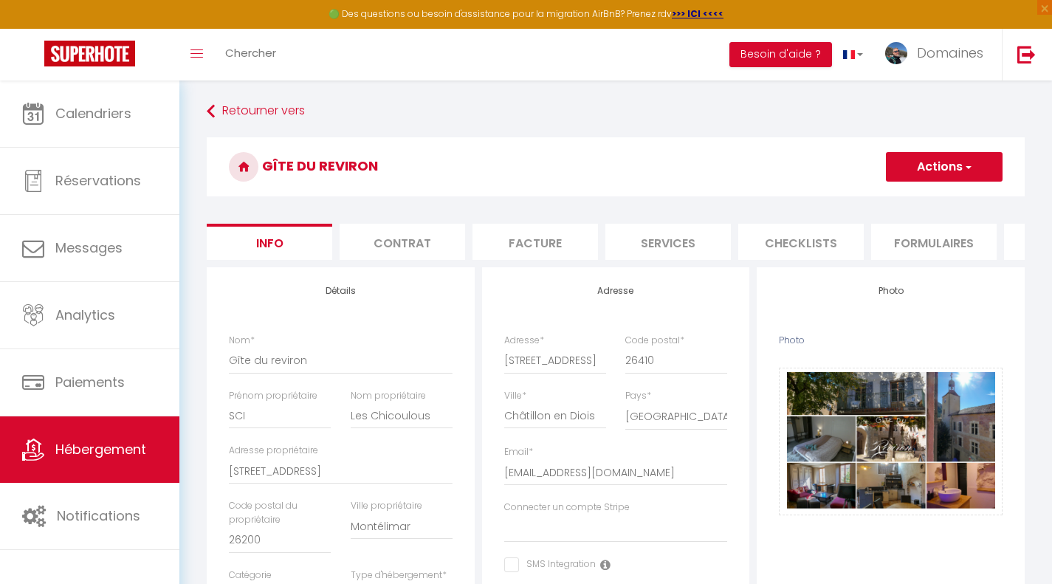
click at [926, 175] on button "Actions" at bounding box center [944, 167] width 117 height 30
click at [895, 198] on input "Enregistrer" at bounding box center [886, 199] width 55 height 15
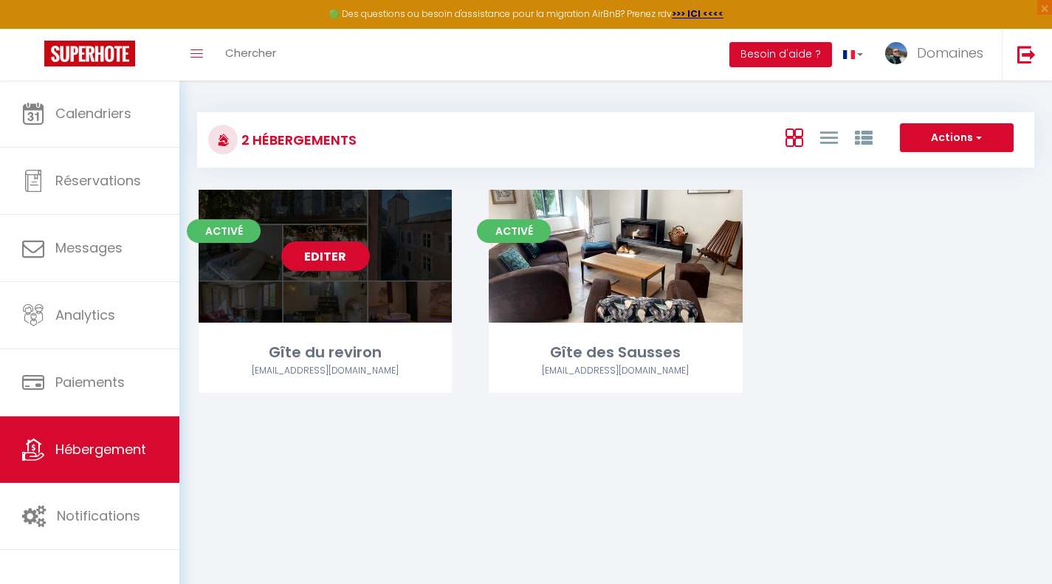
click at [300, 259] on link "Editer" at bounding box center [325, 256] width 89 height 30
click at [363, 295] on div "Editer" at bounding box center [325, 256] width 253 height 133
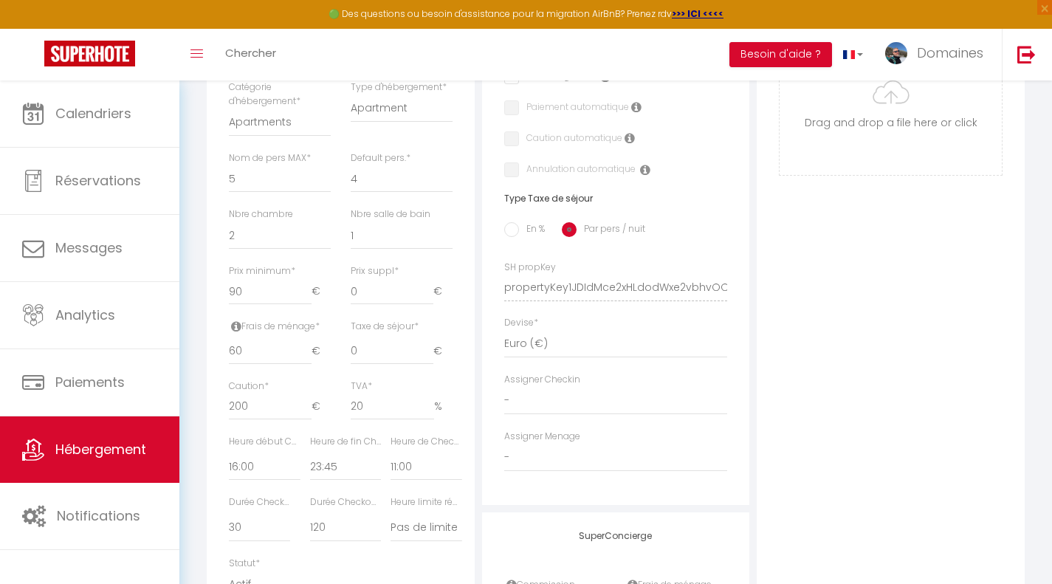
scroll to position [473, 0]
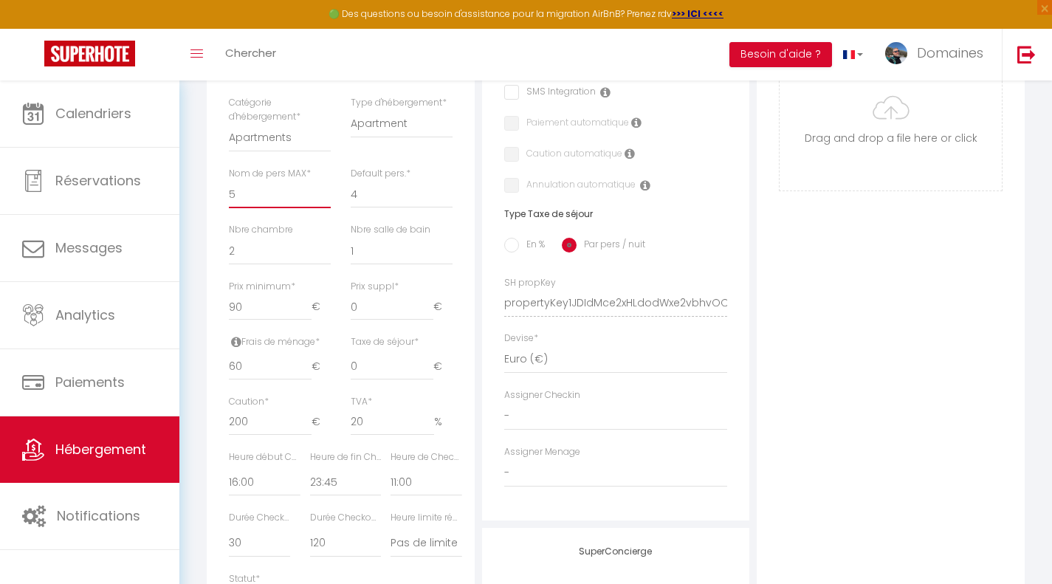
click at [237, 203] on select "1 2 3 4 5 6 7 8 9 10 11 12 13 14" at bounding box center [280, 194] width 102 height 28
click at [229, 191] on select "1 2 3 4 5 6 7 8 9 10 11 12 13 14" at bounding box center [280, 194] width 102 height 28
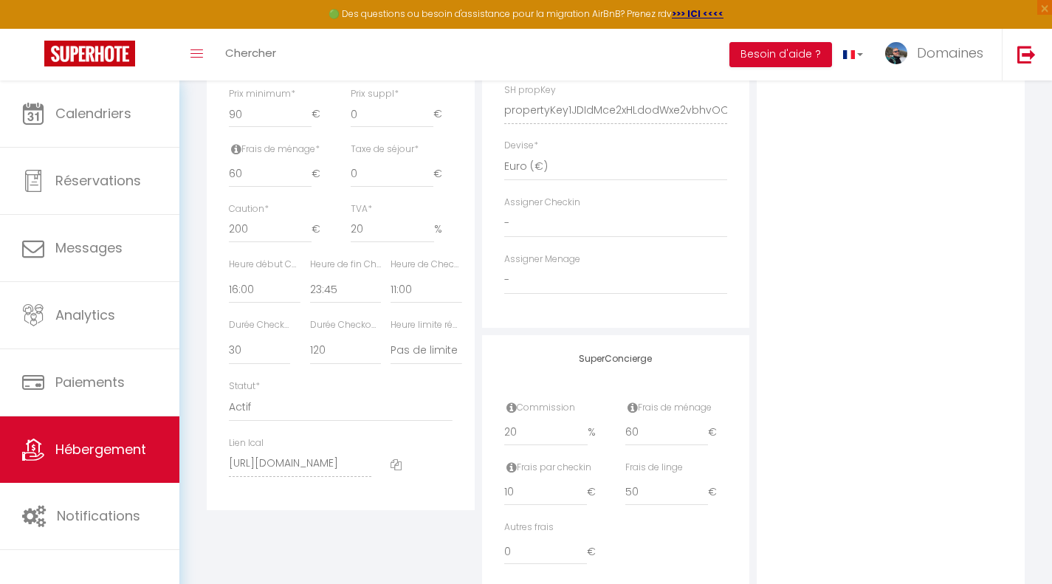
scroll to position [666, 0]
drag, startPoint x: 673, startPoint y: 275, endPoint x: 237, endPoint y: 157, distance: 452.0
click at [237, 157] on div "Détails Nom * Gîte du reviron Prénom propriétaire SCI Nom propriétaire Les [DEM…" at bounding box center [615, 99] width 825 height 996
click at [237, 154] on icon at bounding box center [236, 148] width 10 height 12
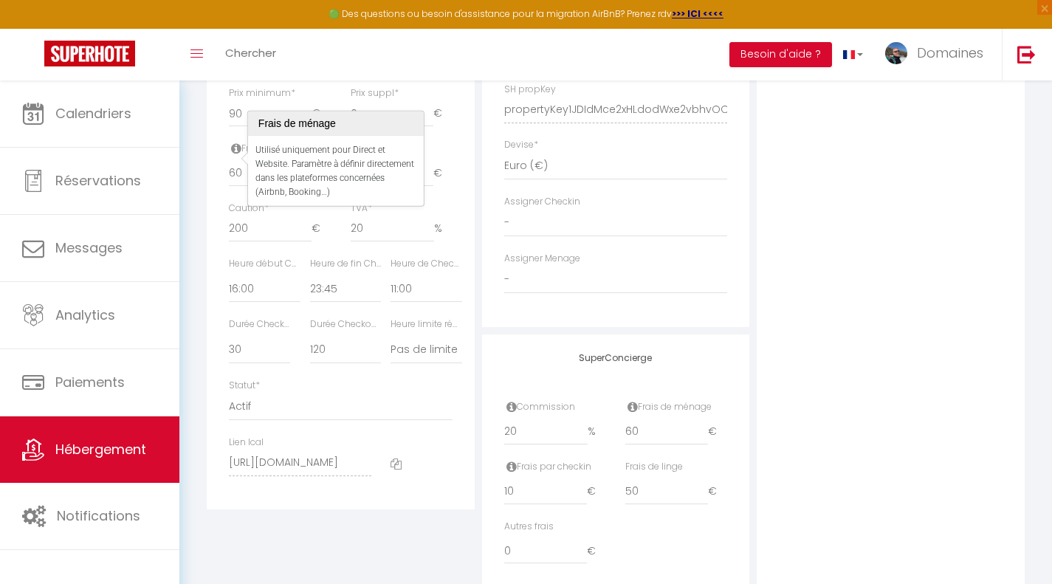
click at [446, 142] on div "Prix suppl * 0 €" at bounding box center [400, 113] width 121 height 55
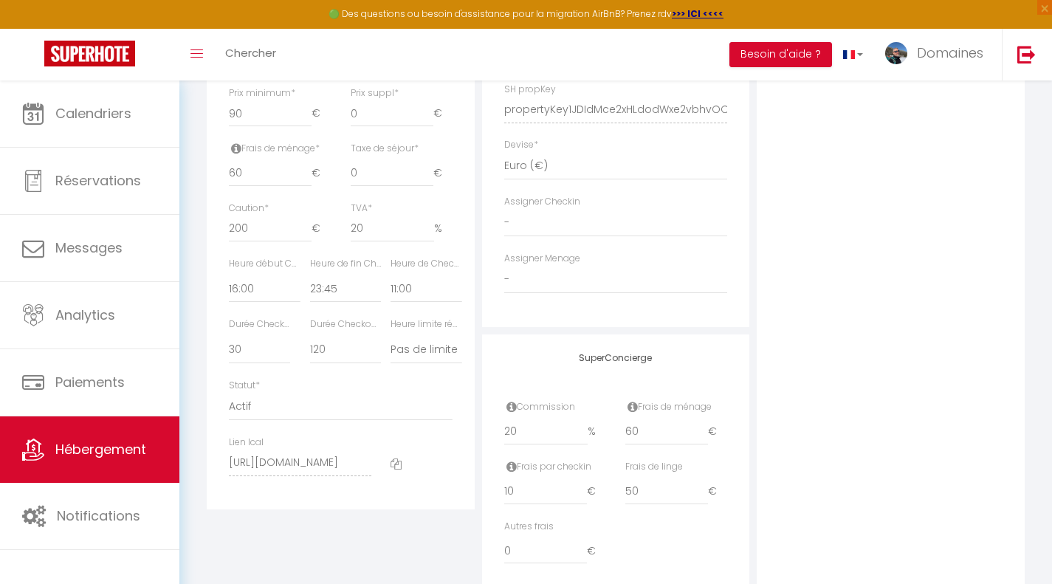
click at [510, 413] on icon at bounding box center [511, 407] width 10 height 12
click at [684, 390] on div "SuperConcierge Commission 20 % Frais de ménage 60 € Frais par checkin 10 € Frai…" at bounding box center [616, 466] width 268 height 264
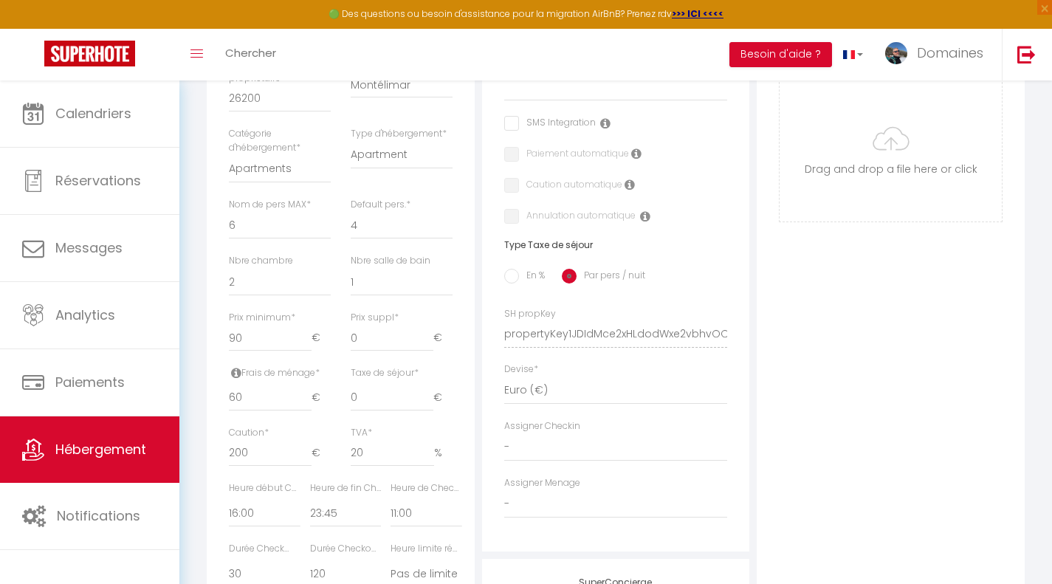
scroll to position [458, 0]
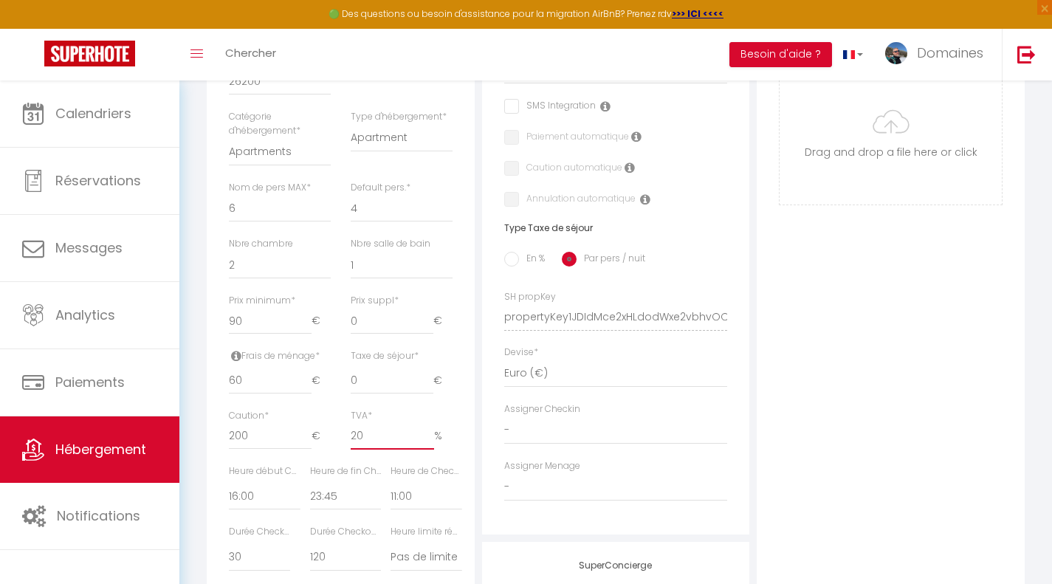
click at [396, 450] on input "20" at bounding box center [392, 436] width 83 height 27
click at [427, 450] on input "19.99" at bounding box center [392, 436] width 83 height 27
drag, startPoint x: 389, startPoint y: 449, endPoint x: 291, endPoint y: 469, distance: 100.2
click at [291, 464] on div "Caution * 200 € TVA * 19.99 %" at bounding box center [340, 436] width 243 height 55
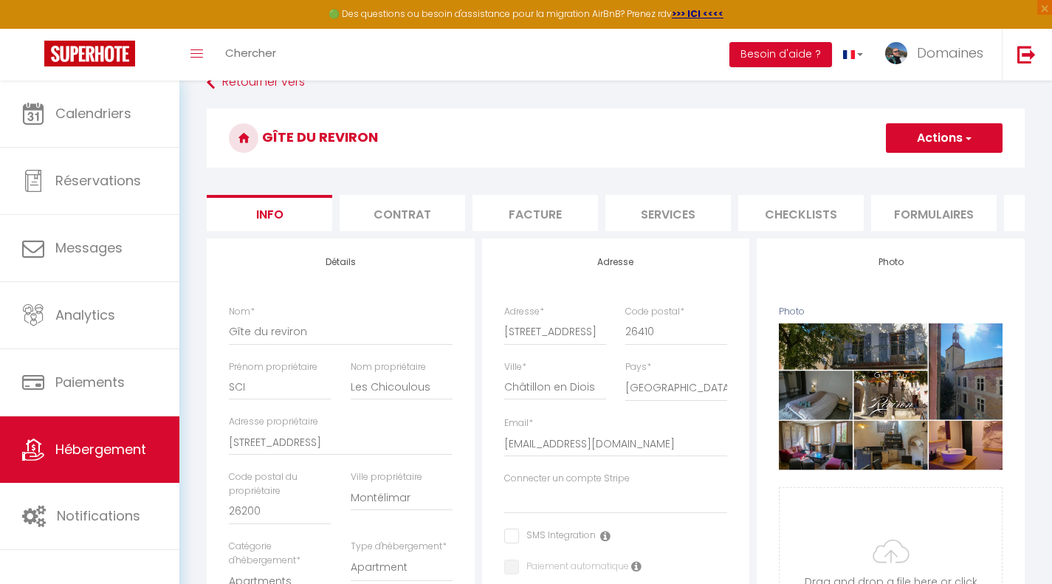
scroll to position [0, 0]
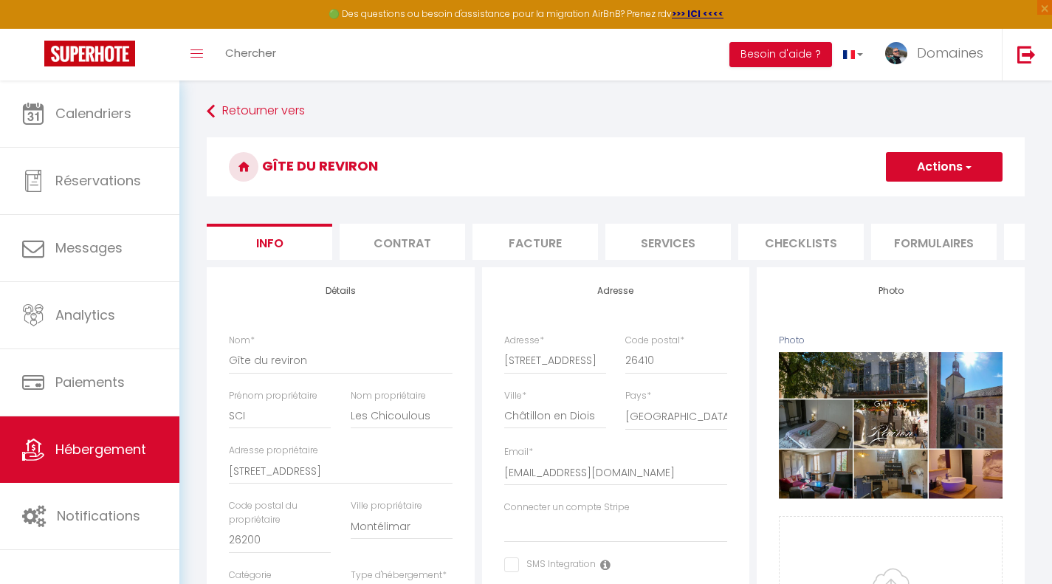
click at [935, 169] on button "Actions" at bounding box center [944, 167] width 117 height 30
click at [895, 199] on input "Enregistrer" at bounding box center [886, 199] width 55 height 15
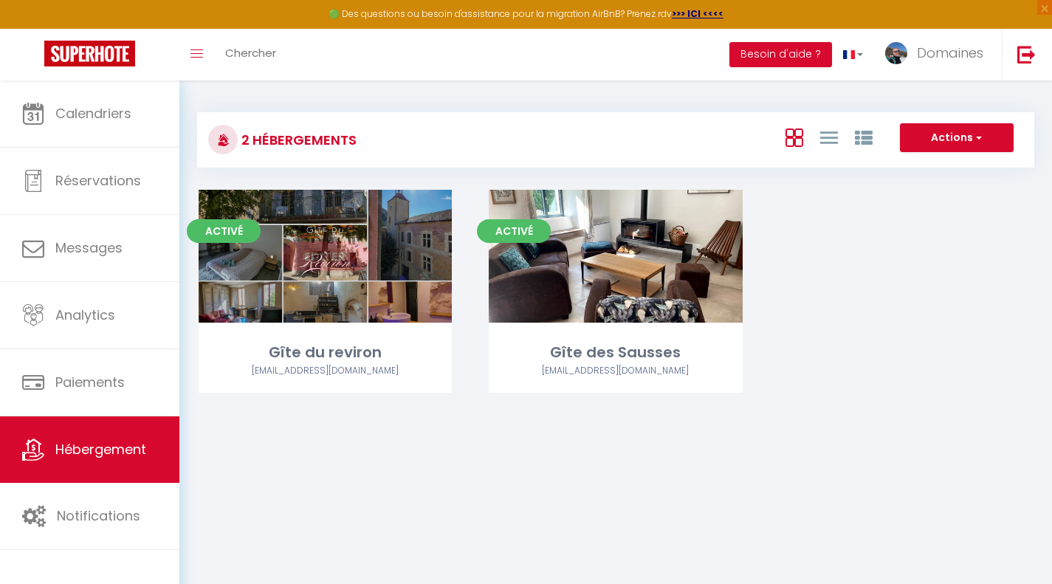
click at [343, 263] on link "Editer" at bounding box center [325, 256] width 89 height 30
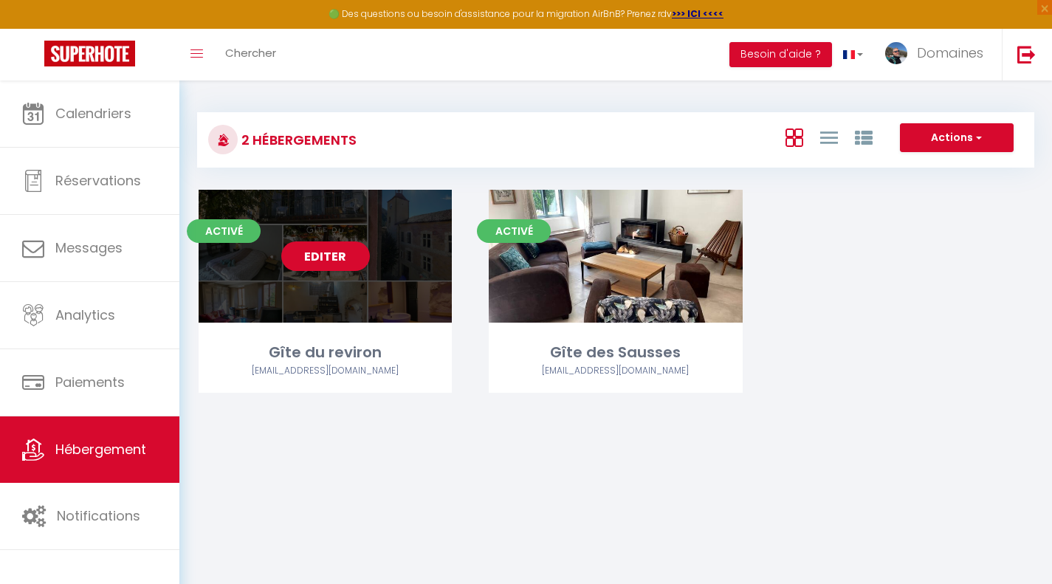
click at [403, 296] on div "Editer" at bounding box center [325, 256] width 253 height 133
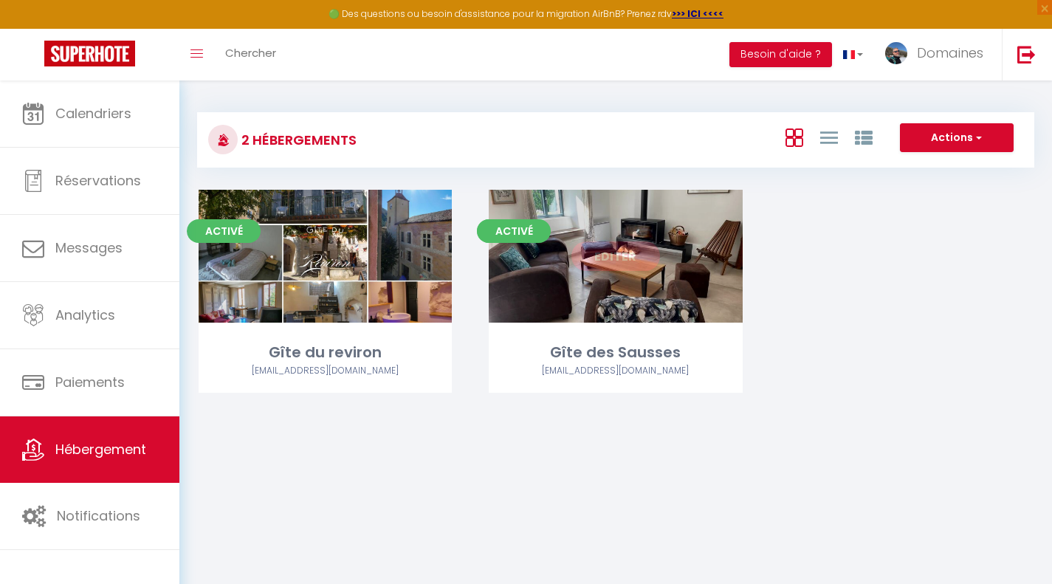
click at [604, 300] on div "Editer" at bounding box center [615, 256] width 253 height 133
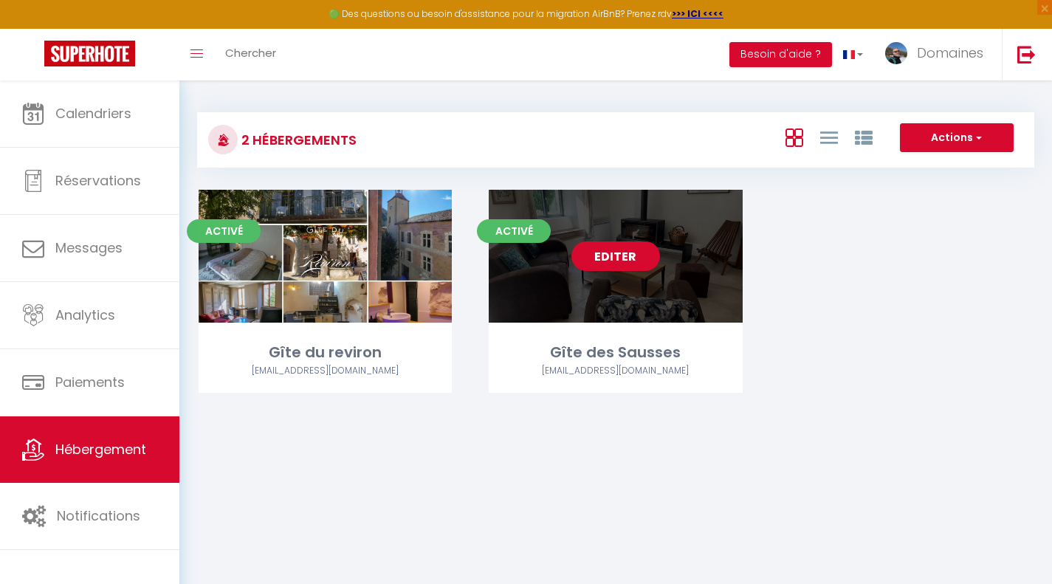
click at [608, 261] on link "Editer" at bounding box center [615, 256] width 89 height 30
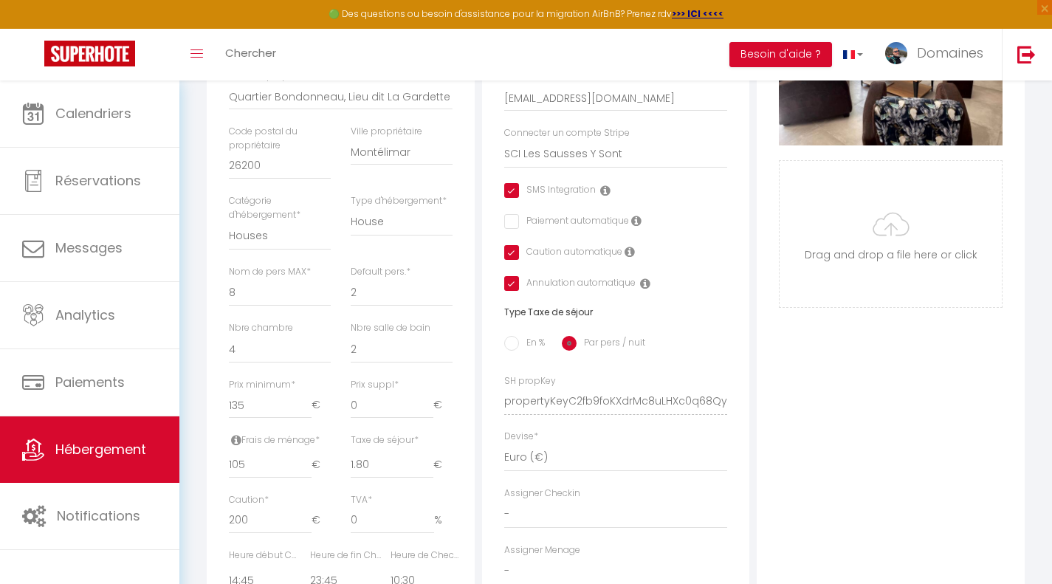
scroll to position [374, 0]
click at [512, 199] on input "checkbox" at bounding box center [550, 191] width 92 height 15
click at [509, 261] on input "checkbox" at bounding box center [509, 253] width 10 height 15
click at [510, 292] on input "checkbox" at bounding box center [569, 284] width 131 height 15
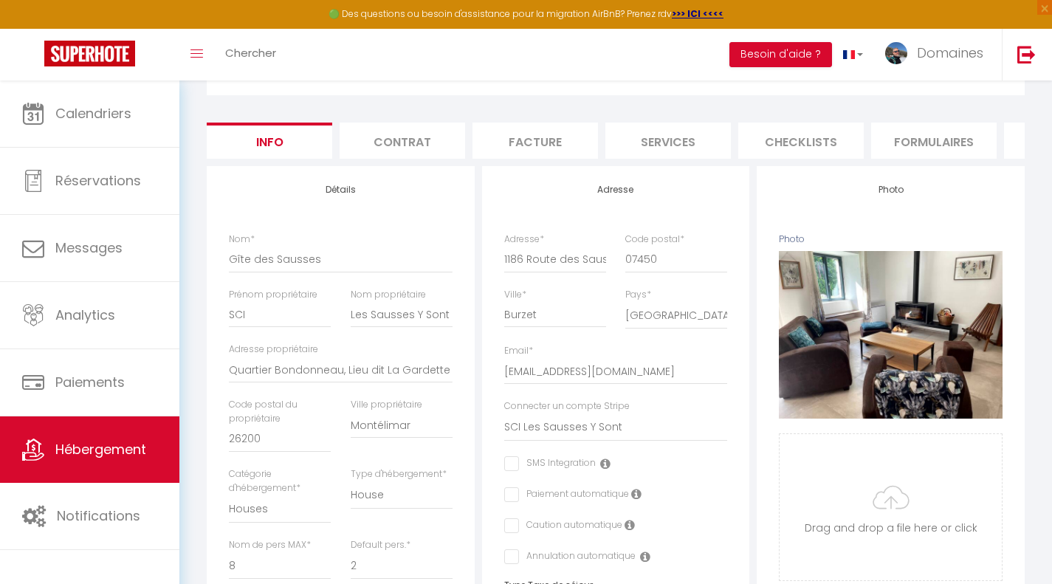
scroll to position [0, 0]
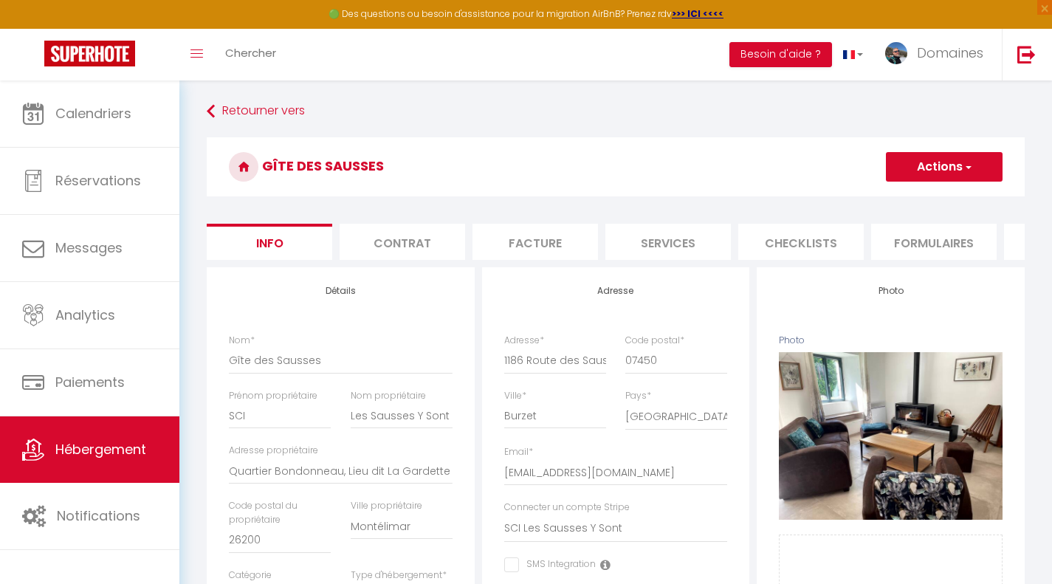
click at [927, 153] on button "Actions" at bounding box center [944, 167] width 117 height 30
click at [890, 199] on input "Enregistrer" at bounding box center [886, 199] width 55 height 15
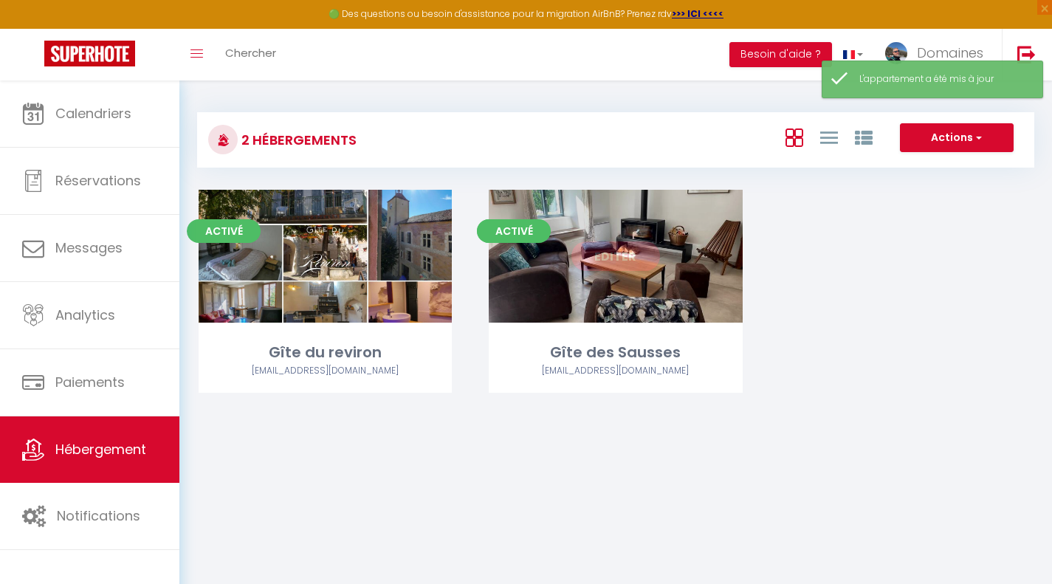
click at [641, 275] on div "Editer" at bounding box center [615, 256] width 253 height 133
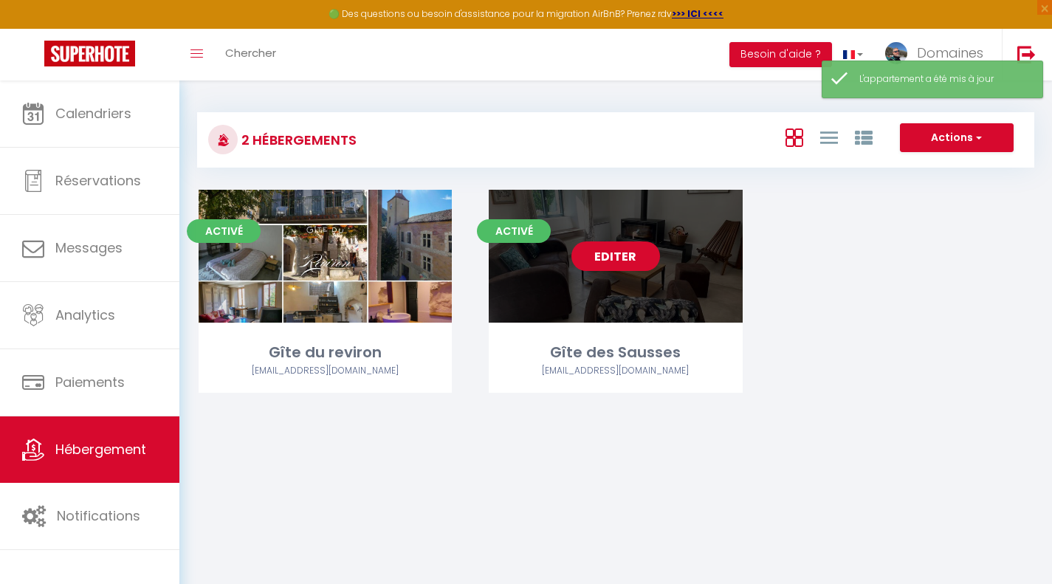
click at [631, 260] on link "Editer" at bounding box center [615, 256] width 89 height 30
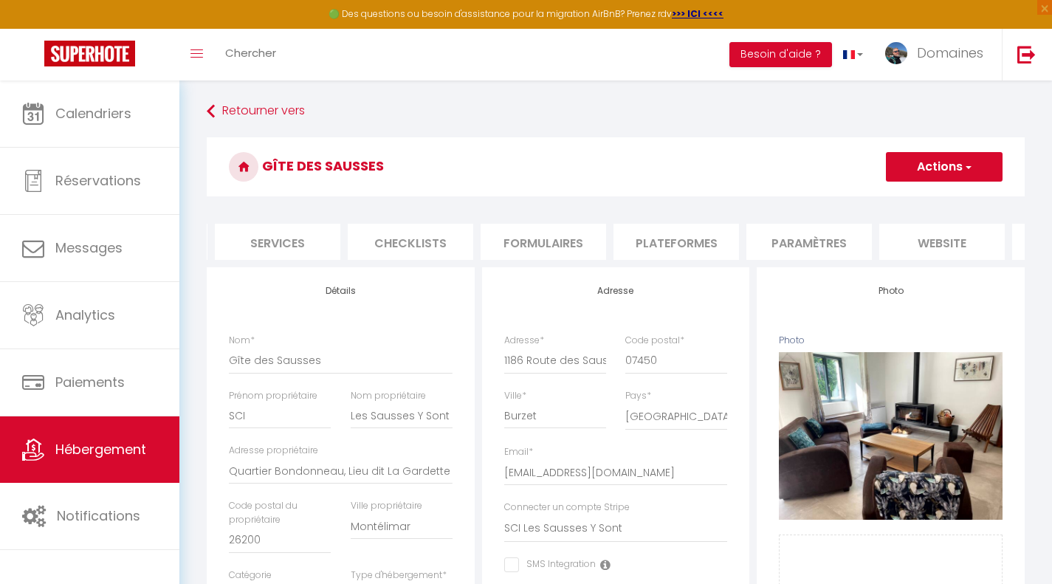
scroll to position [0, 391]
click at [714, 238] on li "Plateformes" at bounding box center [677, 242] width 126 height 36
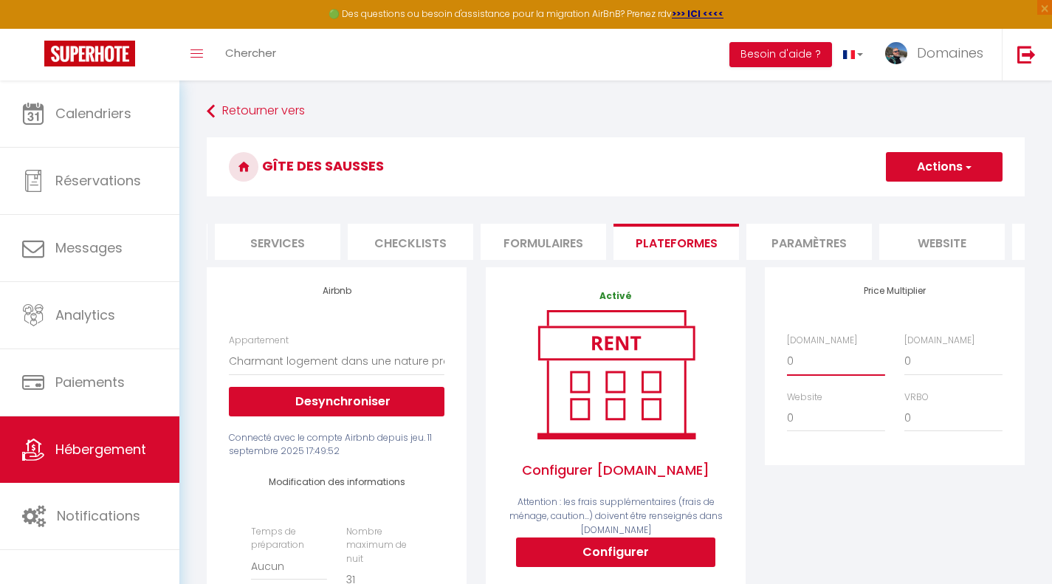
click at [822, 375] on select "0 + 1 % + 2 % + 3 % + 4 % + 5 % + 6 % + 7 % + 8 % + 9 %" at bounding box center [836, 361] width 98 height 28
drag, startPoint x: 822, startPoint y: 376, endPoint x: 712, endPoint y: 374, distance: 110.8
click at [797, 375] on select "0 + 1 % + 2 % + 3 % + 4 % + 5 % + 6 % + 7 % + 8 % + 9 %" at bounding box center [836, 361] width 98 height 28
click at [787, 358] on select "0 + 1 % + 2 % + 3 % + 4 % + 5 % + 6 % + 7 % + 8 % + 9 %" at bounding box center [836, 361] width 98 height 28
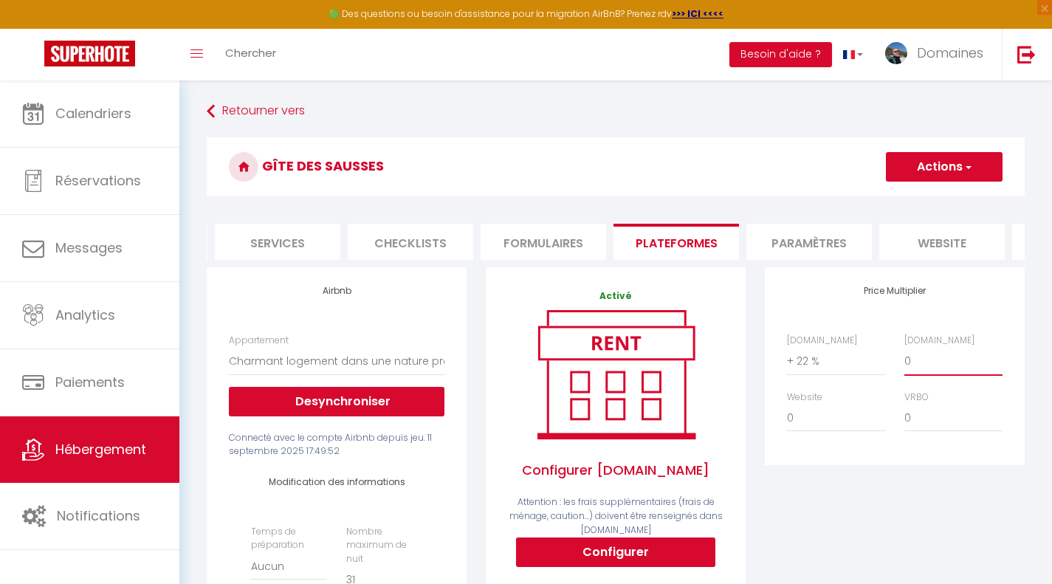
click at [927, 374] on select "0 + 1 % + 2 % + 3 % + 4 % + 5 % + 6 % + 7 % + 8 % + 9 %" at bounding box center [953, 361] width 98 height 28
click at [904, 358] on select "0 + 1 % + 2 % + 3 % + 4 % + 5 % + 6 % + 7 % + 8 % + 9 %" at bounding box center [953, 361] width 98 height 28
click at [923, 176] on button "Actions" at bounding box center [944, 167] width 117 height 30
click at [917, 196] on link "Enregistrer" at bounding box center [943, 199] width 117 height 19
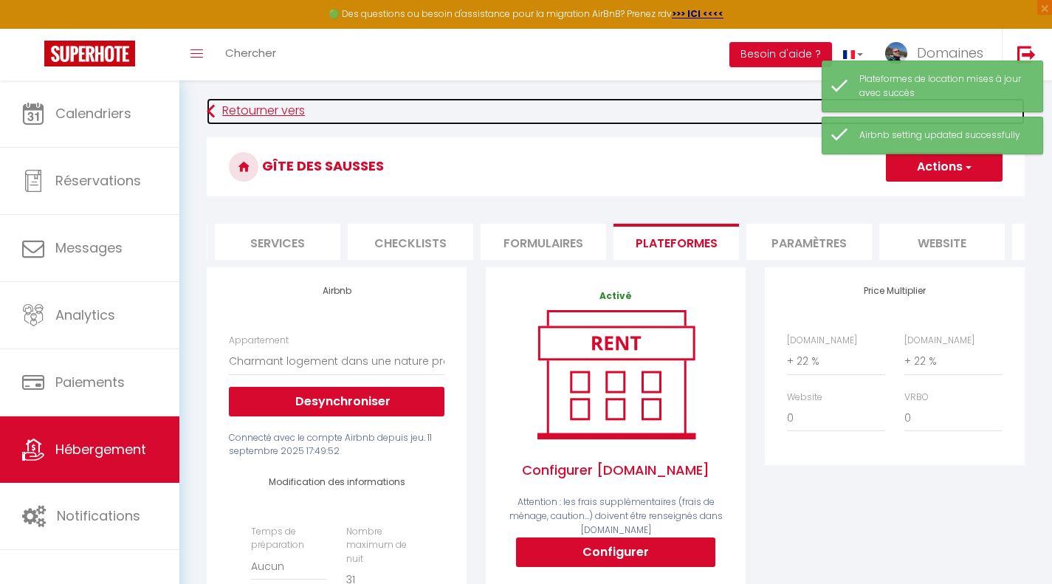
click at [213, 109] on icon at bounding box center [211, 111] width 8 height 27
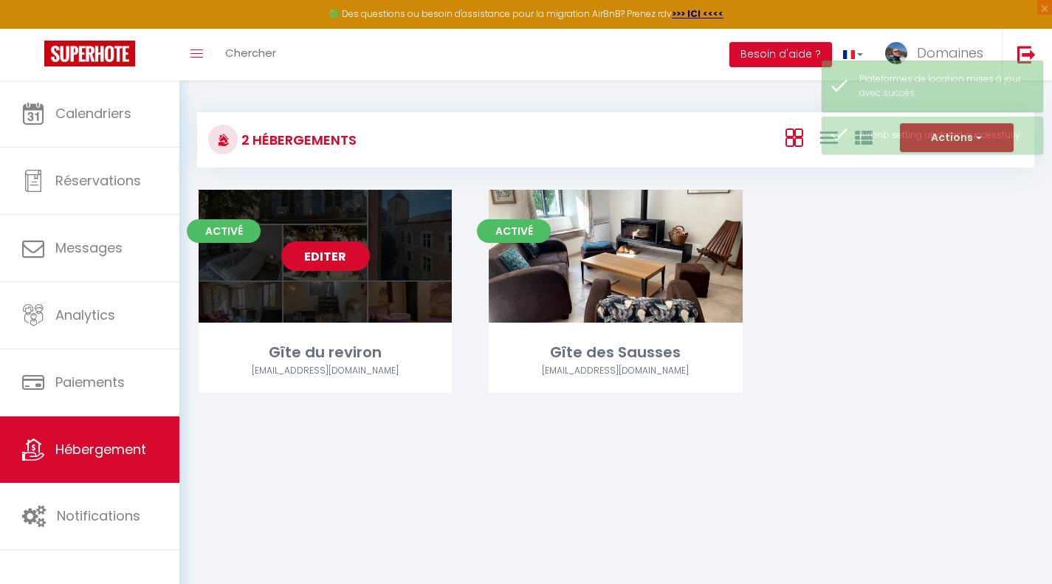
click at [318, 255] on link "Editer" at bounding box center [325, 256] width 89 height 30
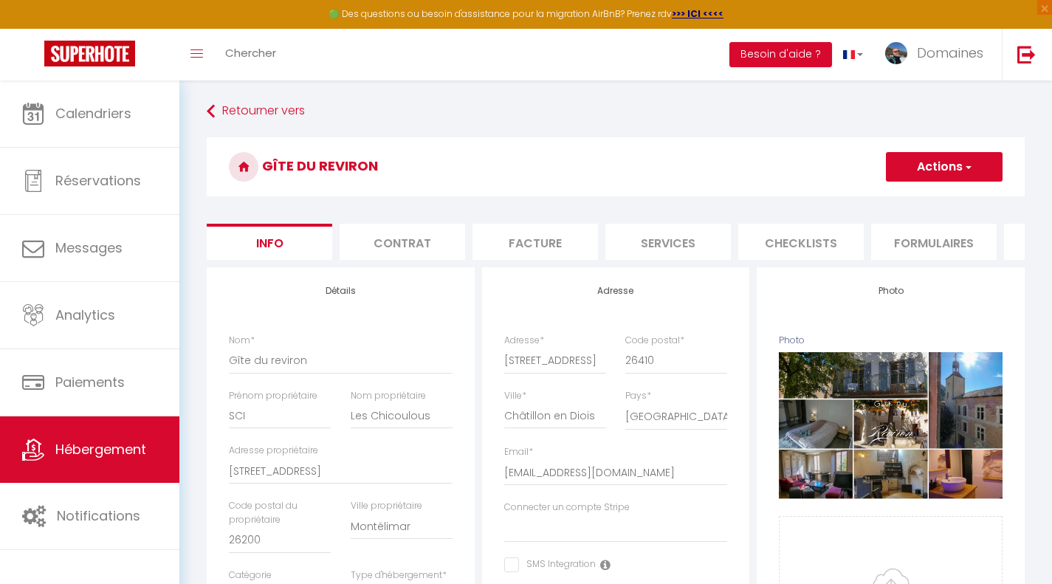
scroll to position [0, 511]
click at [569, 236] on li "Plateformes" at bounding box center [556, 242] width 126 height 36
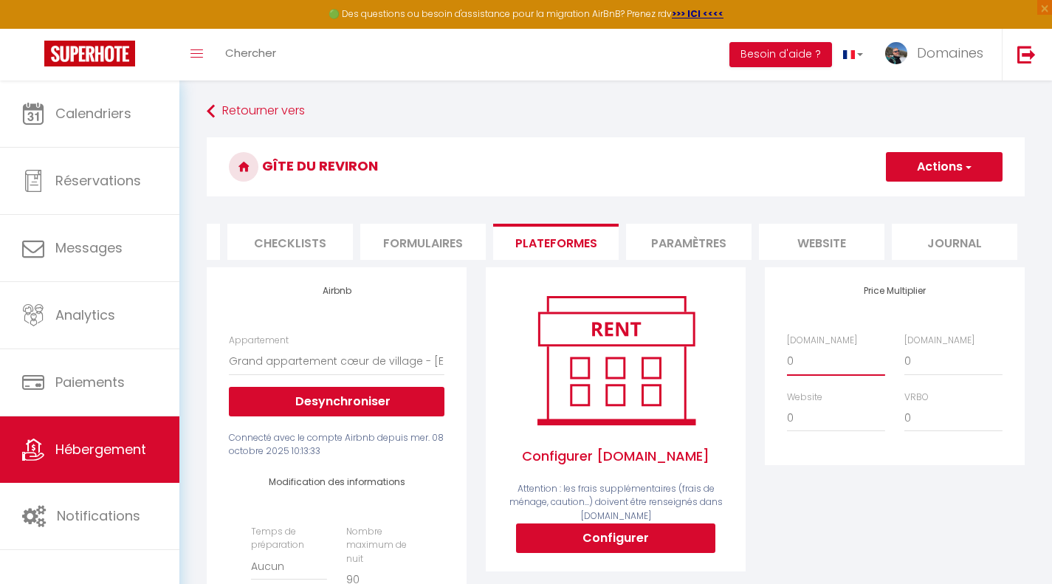
click at [803, 370] on select "0 + 1 % + 2 % + 3 % + 4 % + 5 % + 6 % + 7 % + 8 % + 9 %" at bounding box center [836, 361] width 98 height 28
click at [787, 358] on select "0 + 1 % + 2 % + 3 % + 4 % + 5 % + 6 % + 7 % + 8 % + 9 %" at bounding box center [836, 361] width 98 height 28
click at [928, 372] on select "0 + 1 % + 2 % + 3 % + 4 % + 5 % + 6 % + 7 % + 8 % + 9 %" at bounding box center [953, 361] width 98 height 28
click at [904, 358] on select "0 + 1 % + 2 % + 3 % + 4 % + 5 % + 6 % + 7 % + 8 % + 9 %" at bounding box center [953, 361] width 98 height 28
click at [922, 163] on button "Actions" at bounding box center [944, 167] width 117 height 30
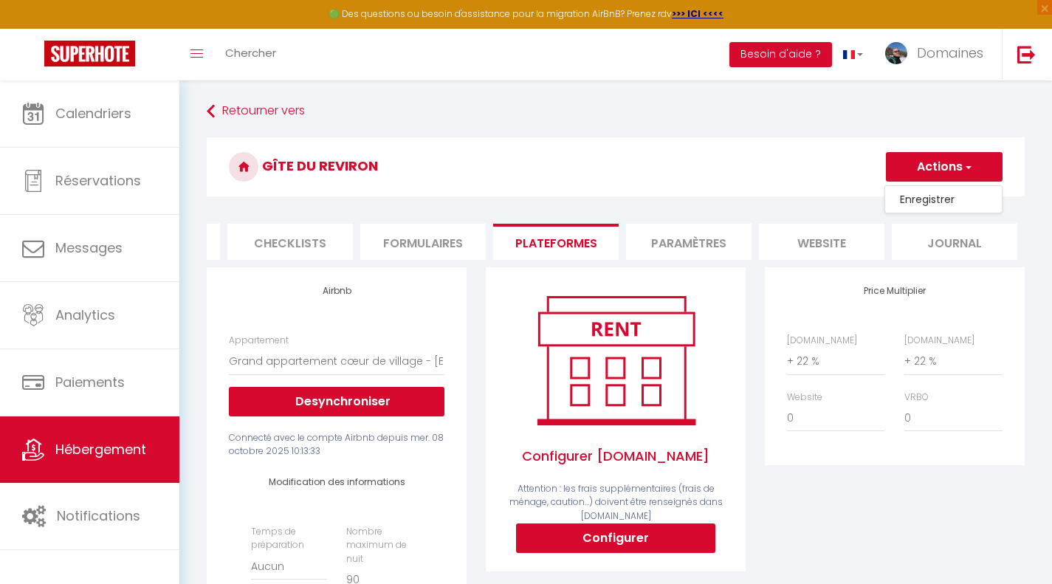
click at [925, 204] on link "Enregistrer" at bounding box center [943, 199] width 117 height 19
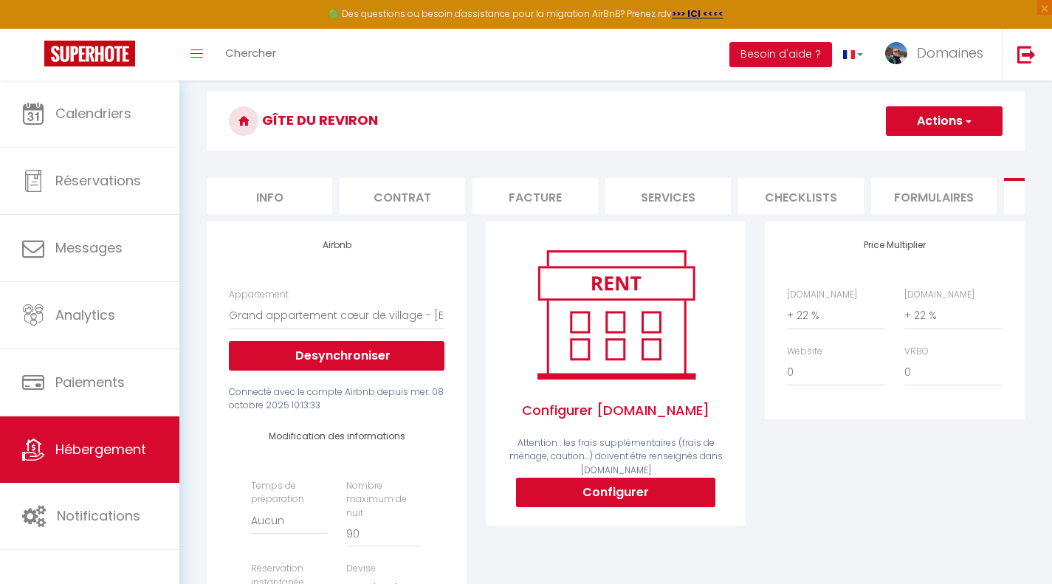
click at [274, 200] on li "Info" at bounding box center [270, 196] width 126 height 36
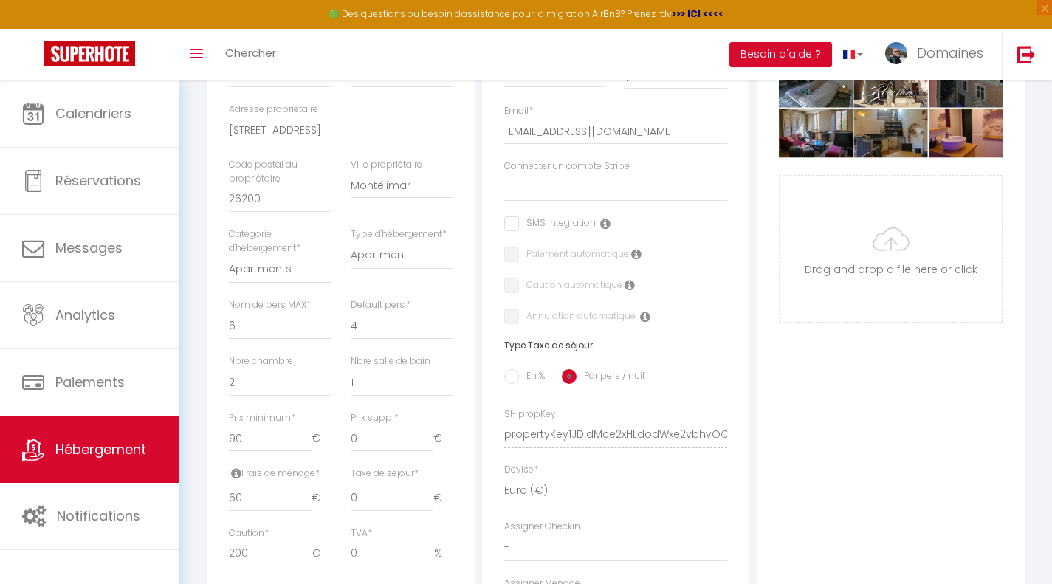
scroll to position [342, 0]
click at [385, 505] on input "0" at bounding box center [392, 497] width 83 height 27
click at [791, 441] on div "Photo Photo Supprimer Drag and drop a file here or click Ooops, something wrong…" at bounding box center [891, 423] width 268 height 996
click at [252, 331] on select "1 2 3 4 5 6 7 8 9 10 11 12 13 14" at bounding box center [280, 325] width 102 height 28
click at [229, 322] on select "1 2 3 4 5 6 7 8 9 10 11 12 13 14" at bounding box center [280, 325] width 102 height 28
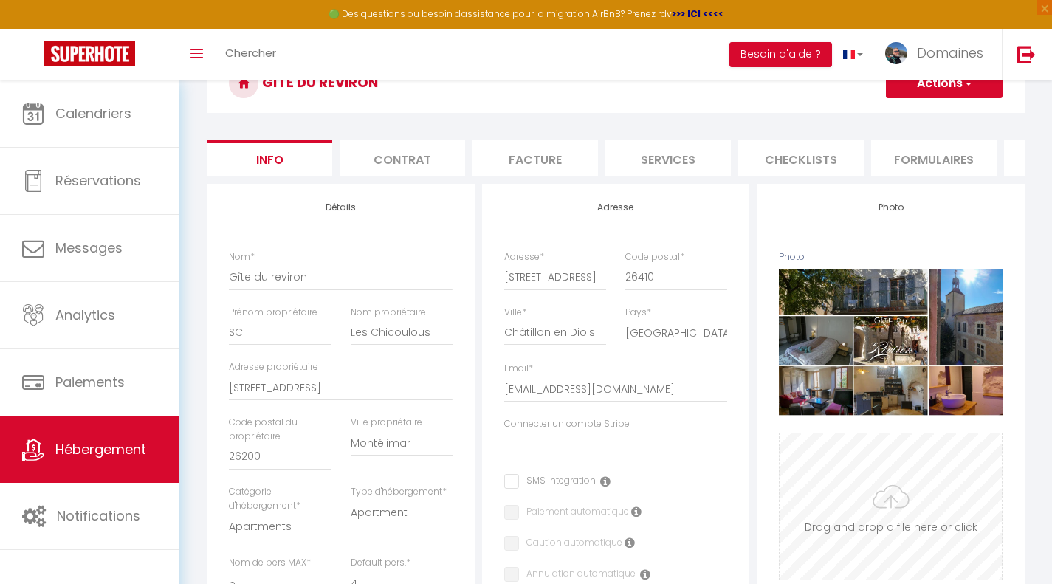
scroll to position [78, 0]
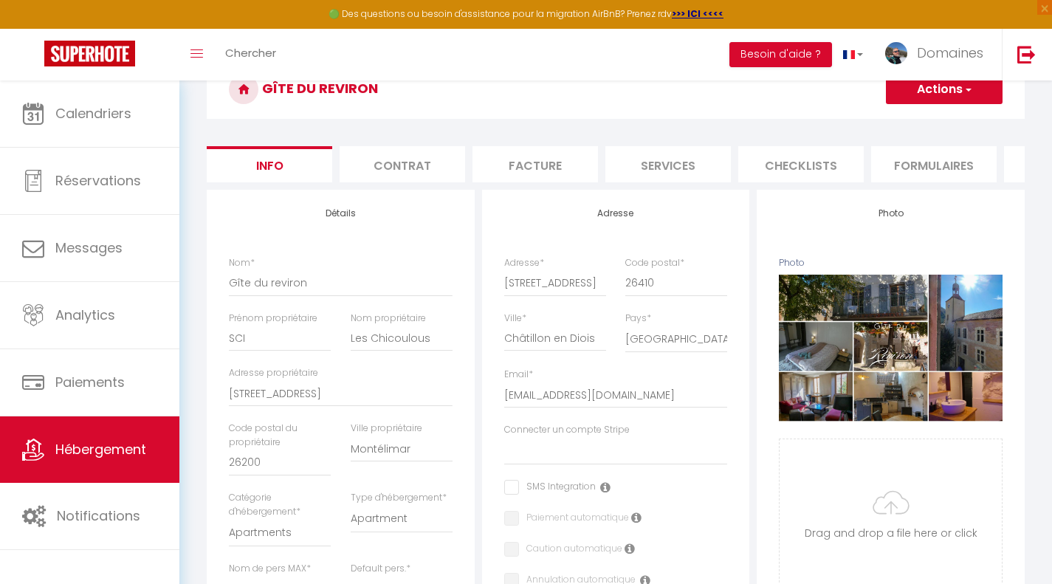
click at [927, 101] on button "Actions" at bounding box center [944, 90] width 117 height 30
click at [907, 120] on input "Enregistrer" at bounding box center [886, 121] width 55 height 15
